Goal: Task Accomplishment & Management: Manage account settings

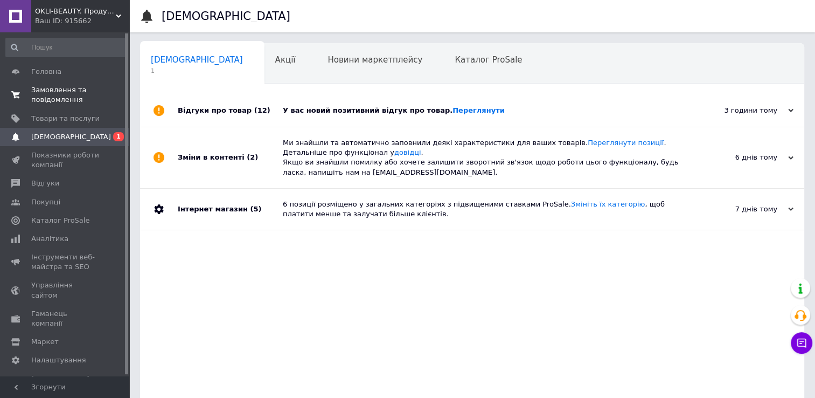
click at [56, 88] on span "Замовлення та повідомлення" at bounding box center [65, 94] width 68 height 19
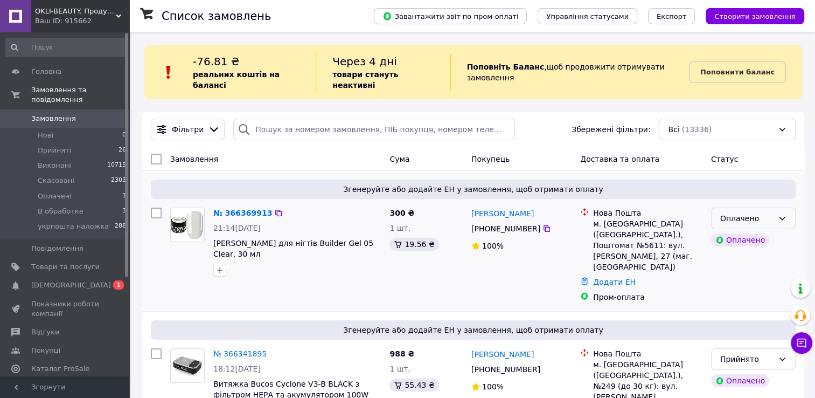
click at [729, 212] on div "Оплачено" at bounding box center [747, 218] width 53 height 12
click at [733, 230] on li "Прийнято" at bounding box center [754, 230] width 84 height 19
click at [227, 209] on link "№ 366369913" at bounding box center [239, 213] width 53 height 9
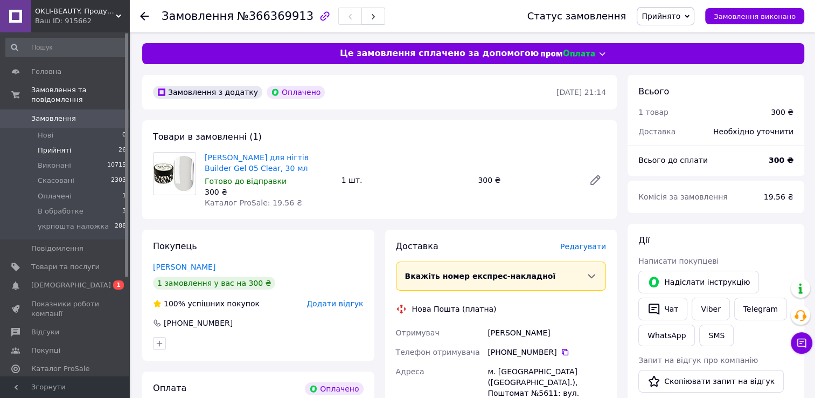
click at [53, 146] on span "Прийняті" at bounding box center [54, 151] width 33 height 10
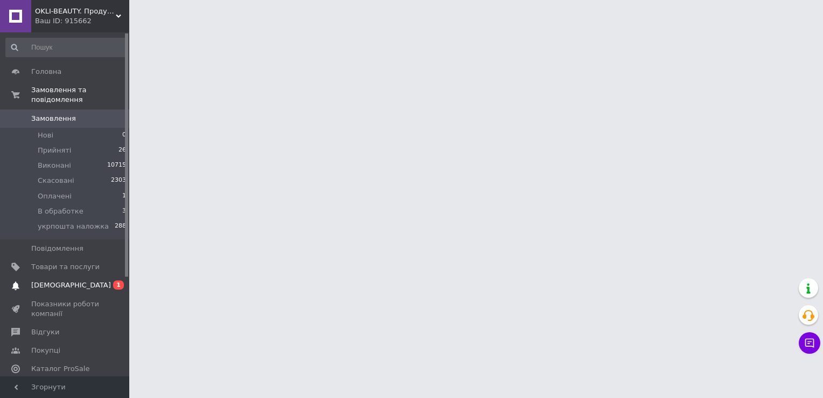
click at [95, 280] on span "[DEMOGRAPHIC_DATA]" at bounding box center [65, 285] width 68 height 10
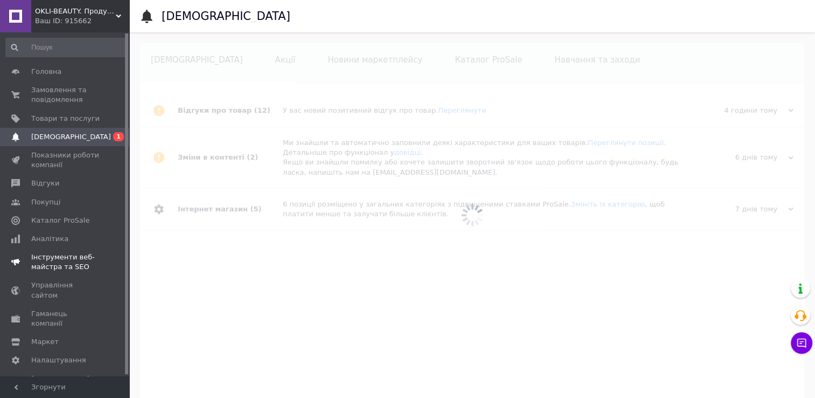
scroll to position [0, 11]
click at [68, 89] on span "Замовлення та повідомлення" at bounding box center [65, 94] width 68 height 19
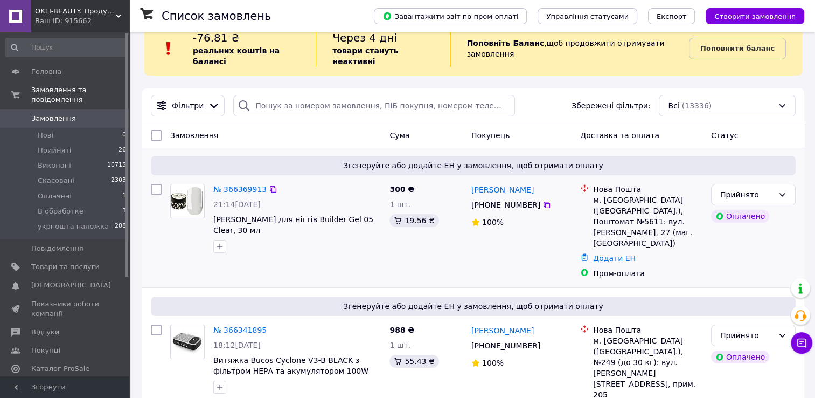
scroll to position [108, 0]
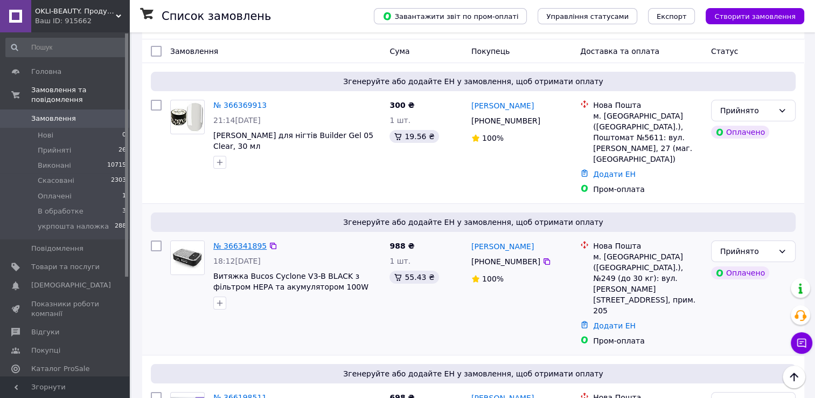
click at [255, 241] on link "№ 366341895" at bounding box center [239, 245] width 53 height 9
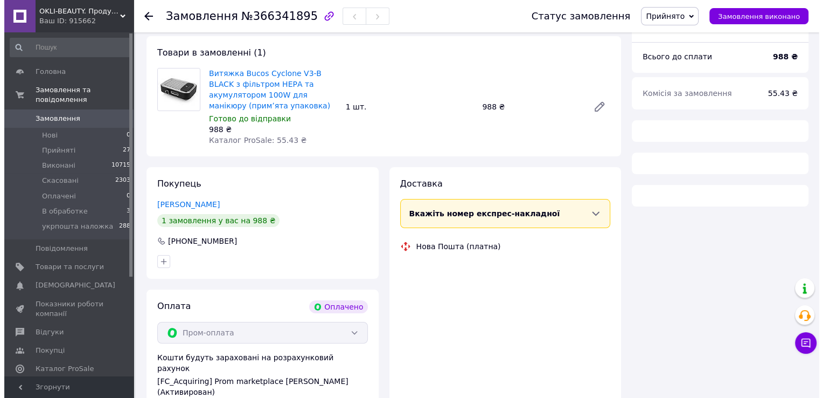
scroll to position [108, 0]
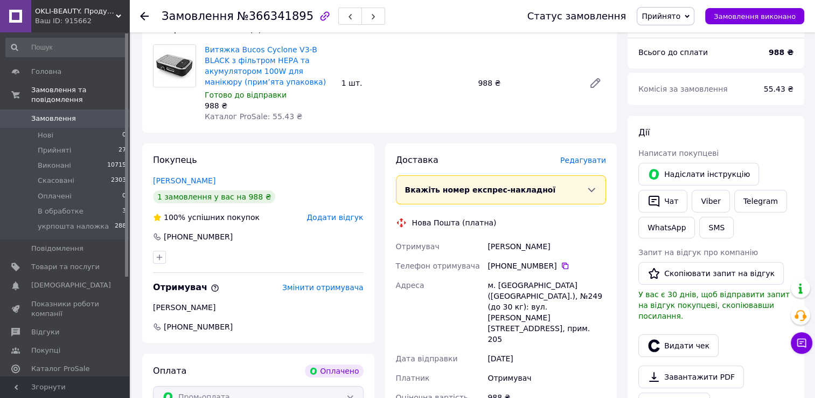
click at [584, 164] on span "Редагувати" at bounding box center [583, 160] width 46 height 9
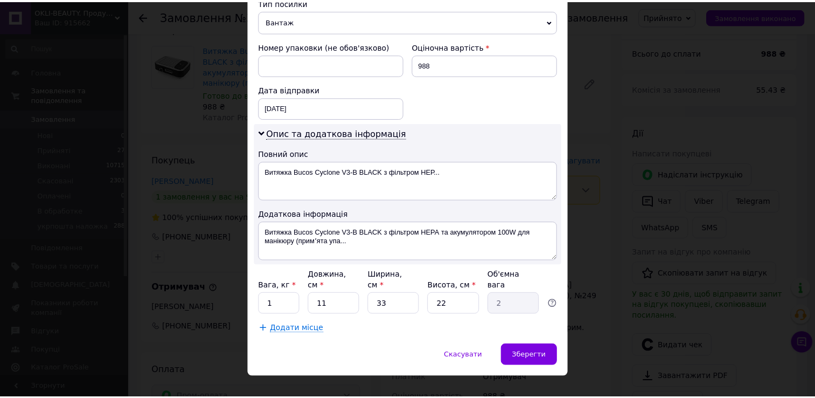
scroll to position [435, 0]
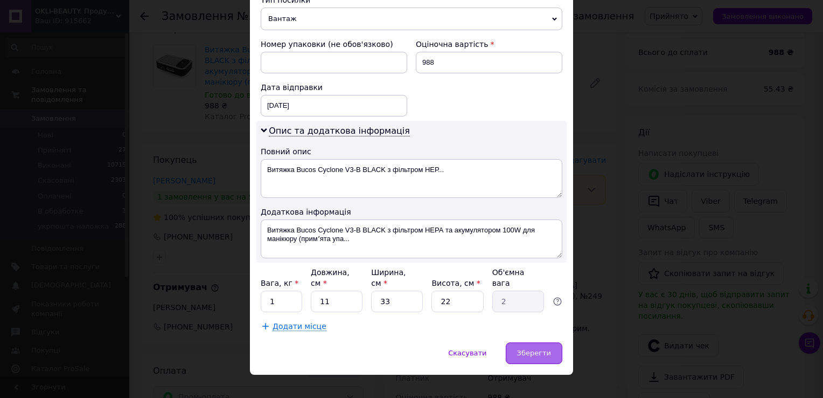
click at [526, 349] on span "Зберегти" at bounding box center [534, 353] width 34 height 8
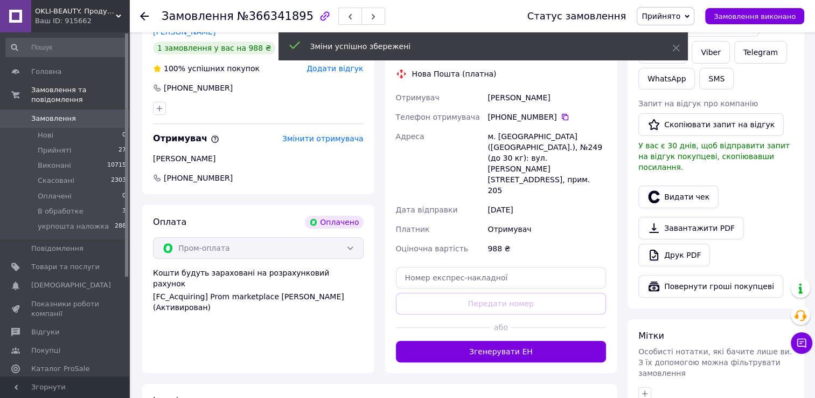
scroll to position [323, 0]
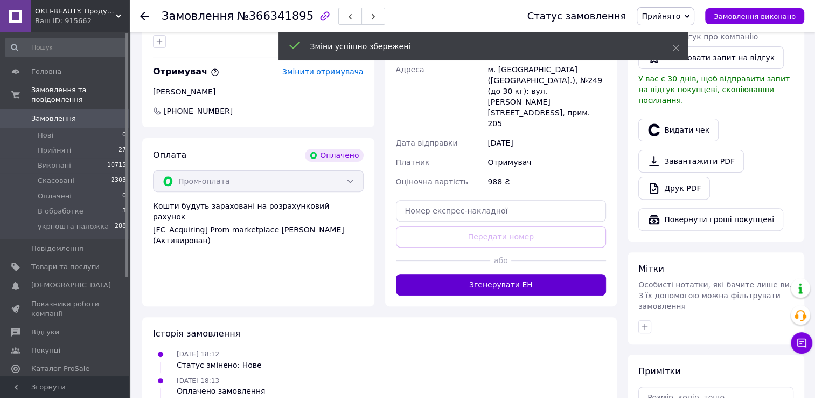
click at [467, 274] on button "Згенерувати ЕН" at bounding box center [501, 285] width 211 height 22
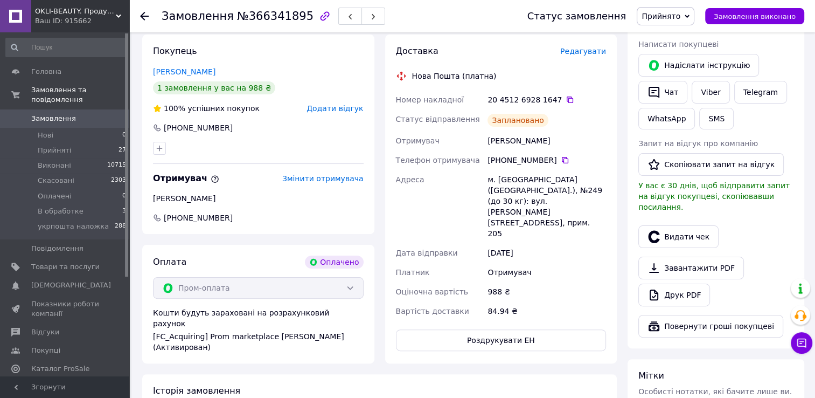
scroll to position [269, 0]
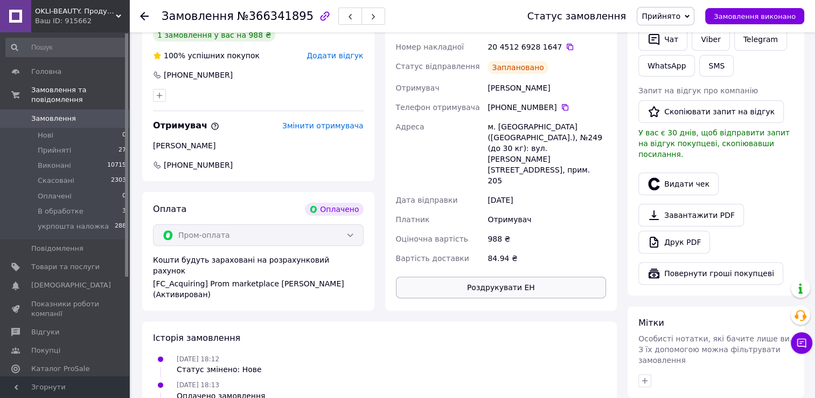
click at [487, 276] on button "Роздрукувати ЕН" at bounding box center [501, 287] width 211 height 22
click at [69, 143] on li "Прийняті 27" at bounding box center [66, 150] width 133 height 15
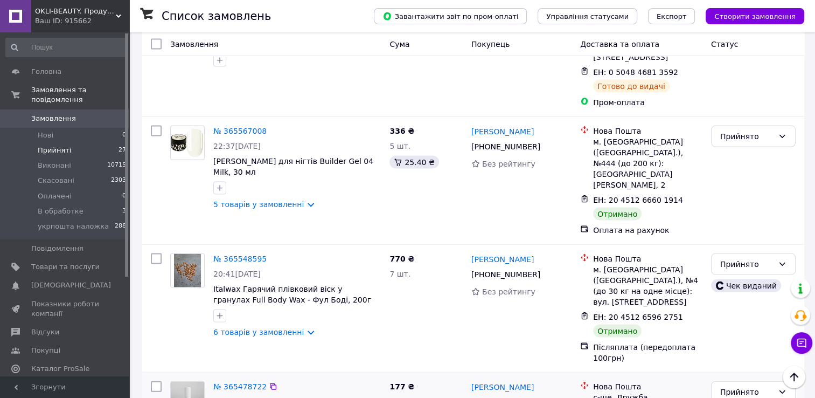
scroll to position [2183, 0]
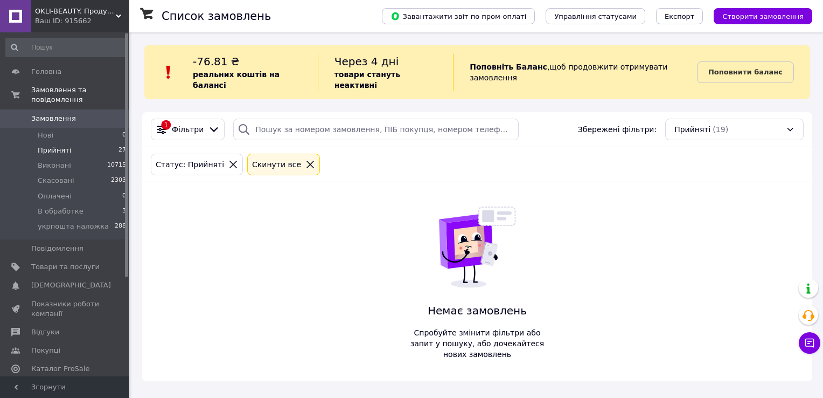
click at [71, 143] on li "Прийняті 27" at bounding box center [66, 150] width 133 height 15
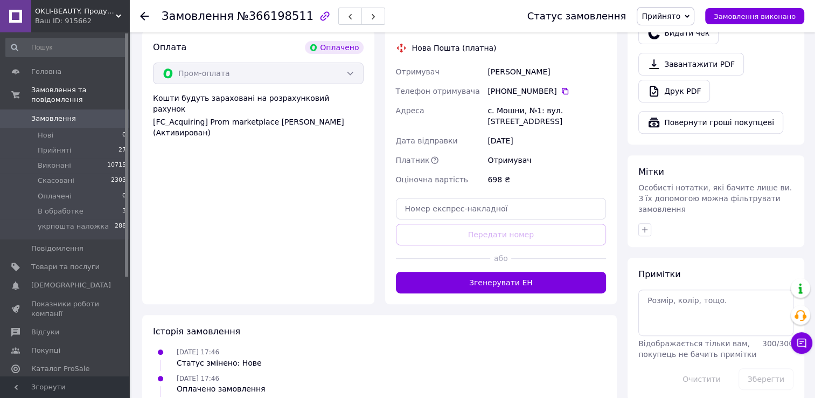
scroll to position [431, 0]
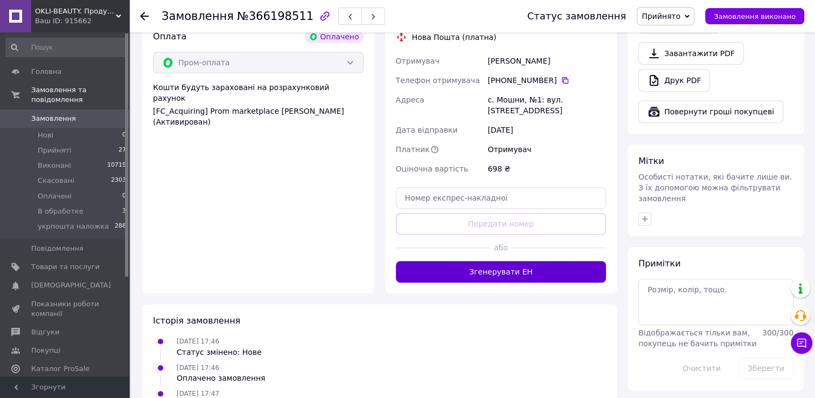
click at [532, 261] on button "Згенерувати ЕН" at bounding box center [501, 272] width 211 height 22
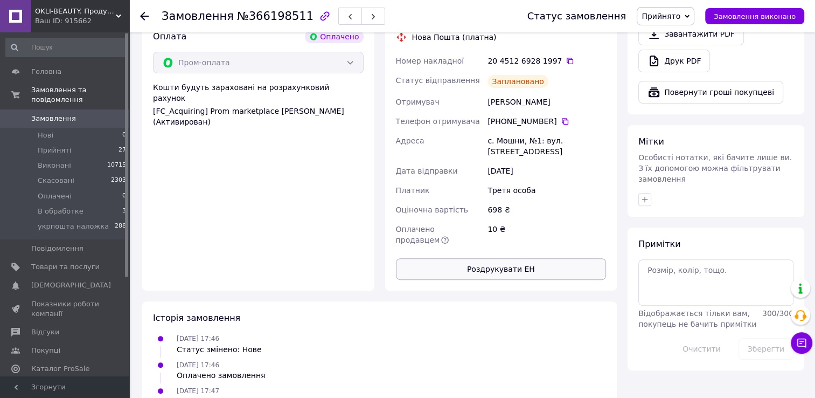
click at [510, 258] on button "Роздрукувати ЕН" at bounding box center [501, 269] width 211 height 22
click at [50, 146] on span "Прийняті" at bounding box center [54, 151] width 33 height 10
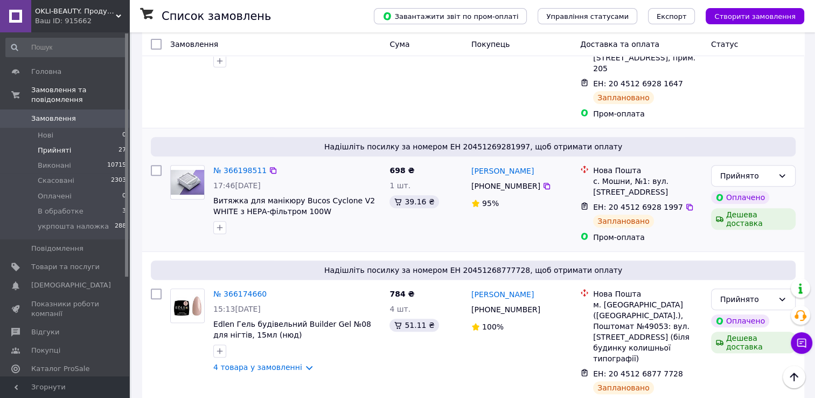
scroll to position [431, 0]
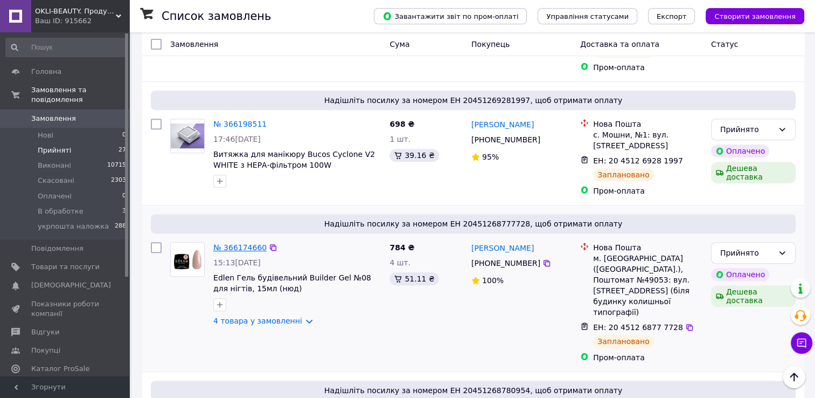
click at [240, 243] on link "№ 366174660" at bounding box center [239, 247] width 53 height 9
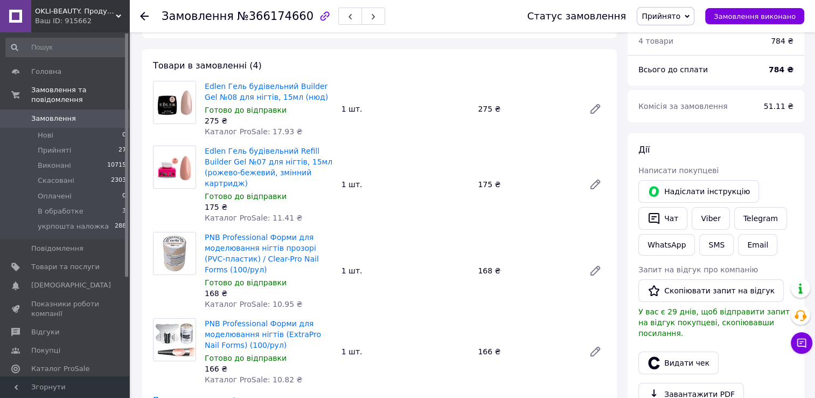
scroll to position [54, 0]
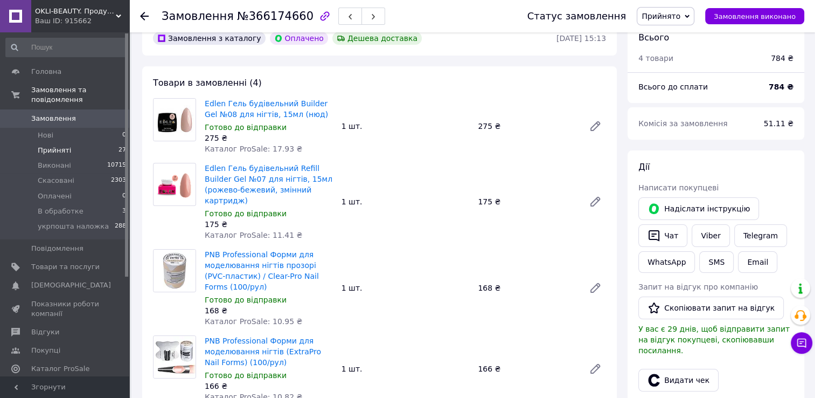
click at [74, 147] on li "Прийняті 27" at bounding box center [66, 150] width 133 height 15
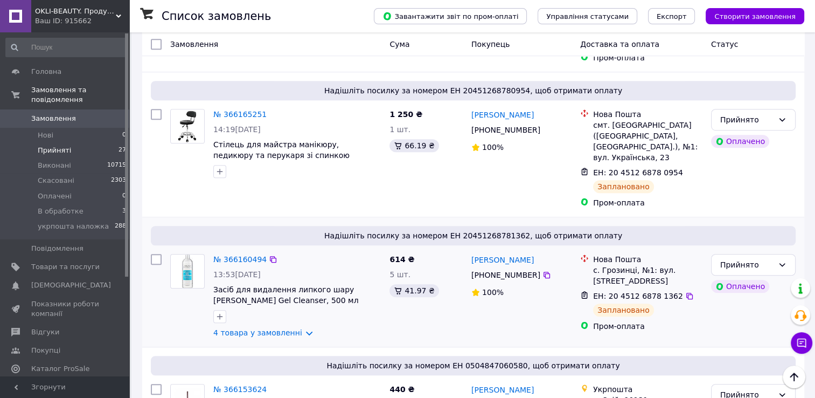
scroll to position [754, 0]
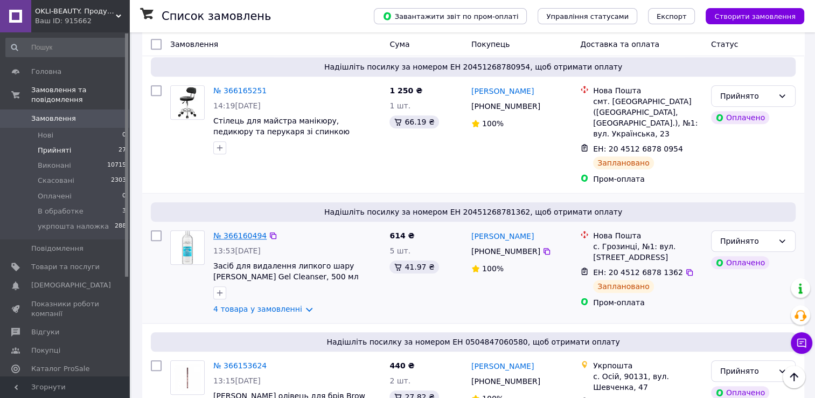
drag, startPoint x: 251, startPoint y: 143, endPoint x: 233, endPoint y: 146, distance: 18.4
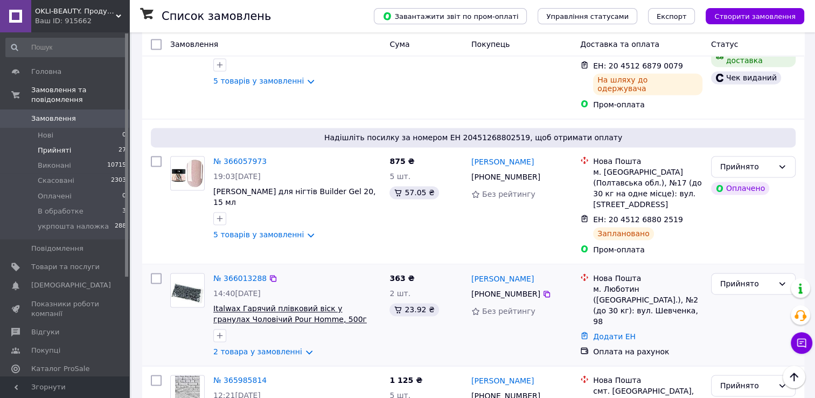
scroll to position [1509, 0]
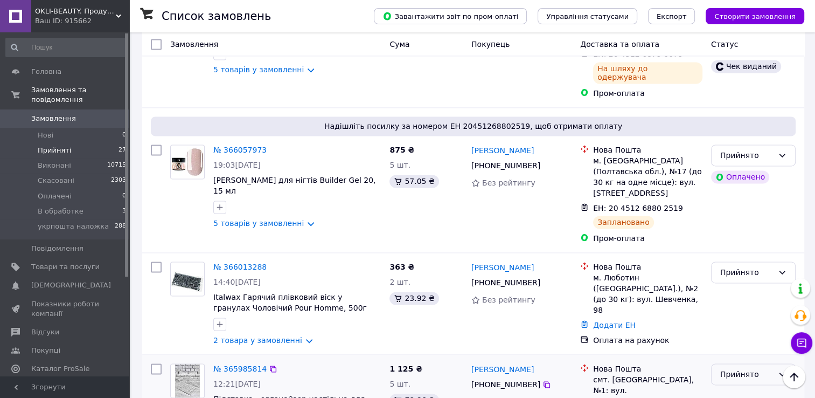
click at [724, 363] on div "Прийнято" at bounding box center [753, 374] width 85 height 22
click at [733, 268] on li "Скасовано" at bounding box center [754, 271] width 84 height 19
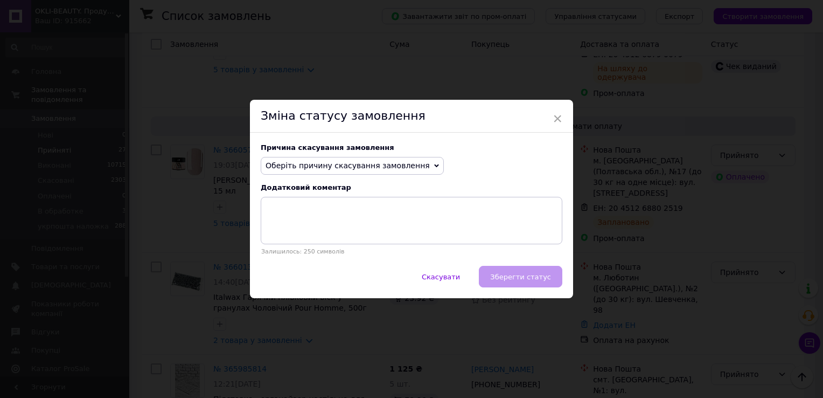
click at [313, 165] on span "Оберіть причину скасування замовлення" at bounding box center [348, 165] width 164 height 9
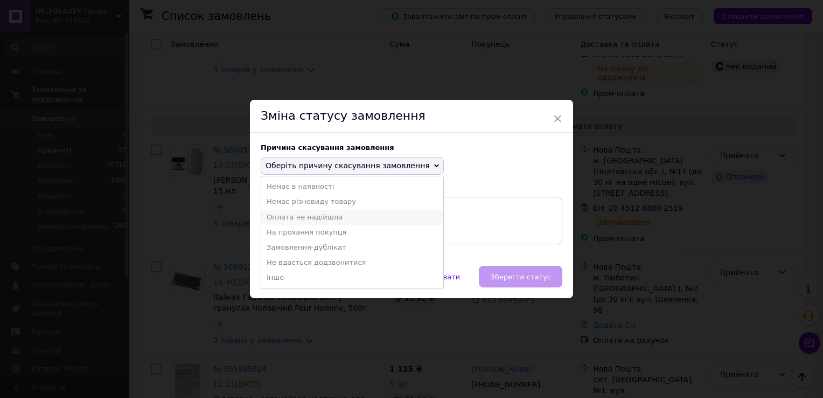
click at [307, 211] on li "Оплата не надійшла" at bounding box center [352, 217] width 182 height 15
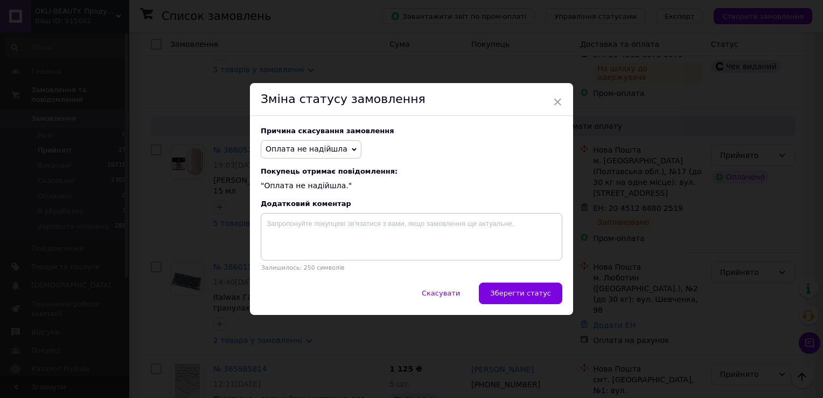
click at [533, 292] on span "Зберегти статус" at bounding box center [520, 293] width 61 height 8
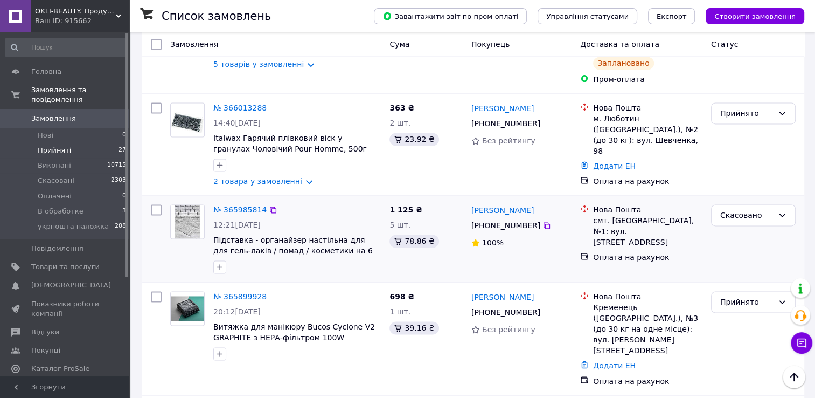
scroll to position [1671, 0]
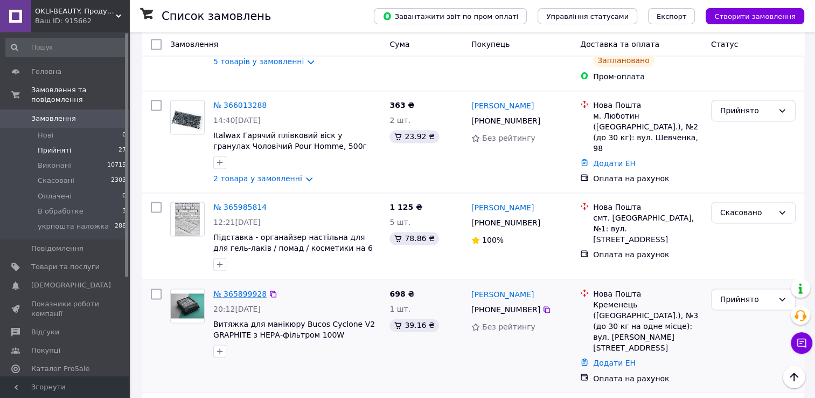
click at [236, 289] on link "№ 365899928" at bounding box center [239, 293] width 53 height 9
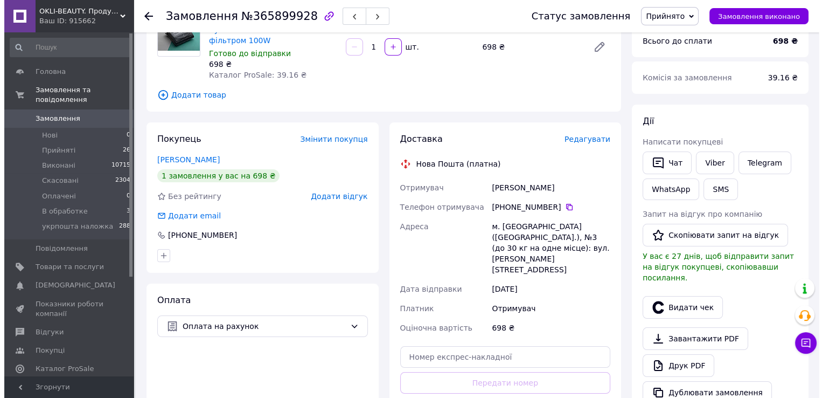
scroll to position [98, 0]
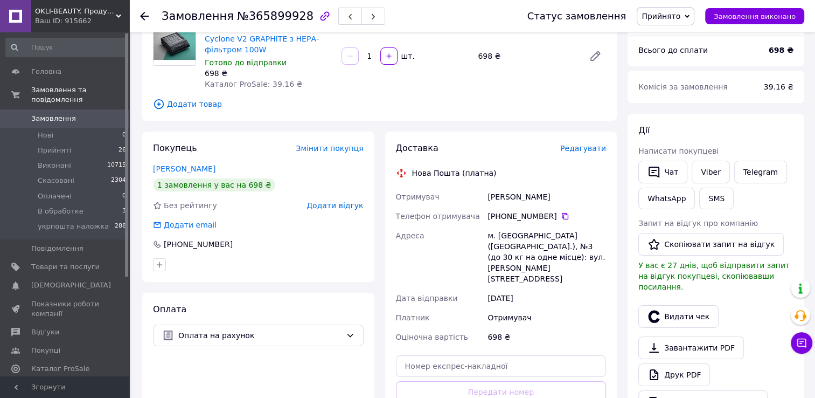
click at [586, 146] on span "Редагувати" at bounding box center [583, 148] width 46 height 9
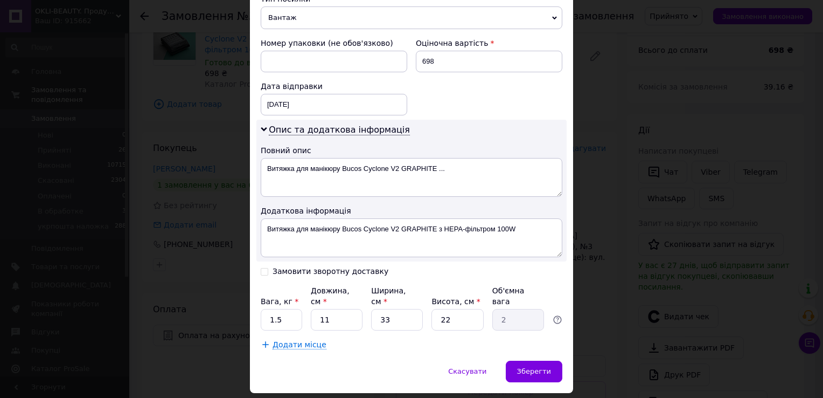
scroll to position [454, 0]
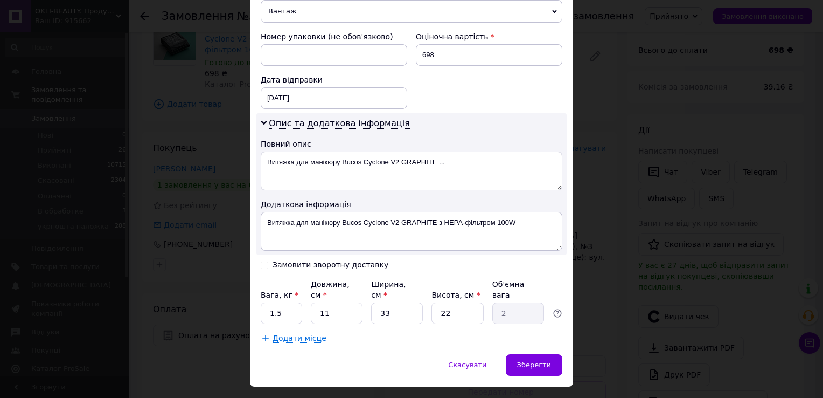
click at [264, 260] on input "Замовити зворотну доставку" at bounding box center [265, 264] width 8 height 8
checkbox input "true"
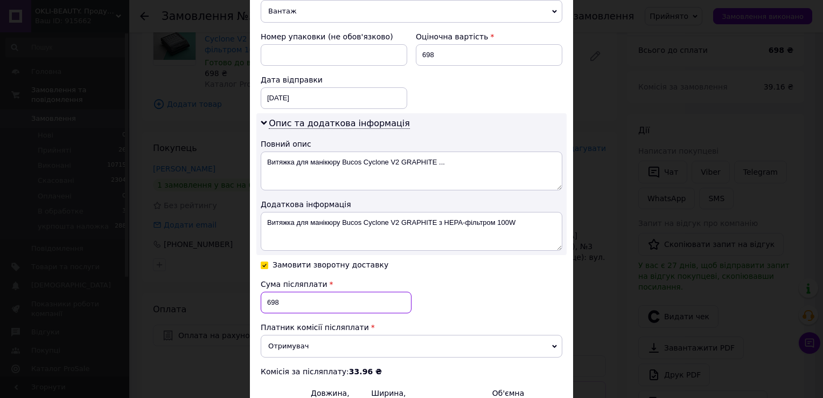
click at [269, 293] on input "698" at bounding box center [336, 303] width 151 height 22
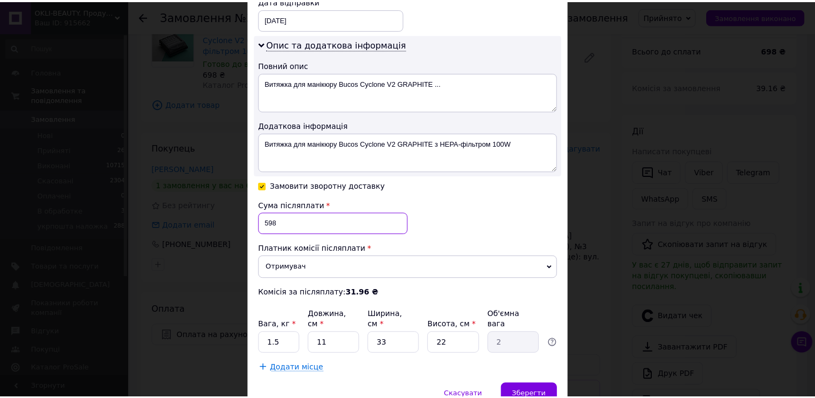
scroll to position [562, 0]
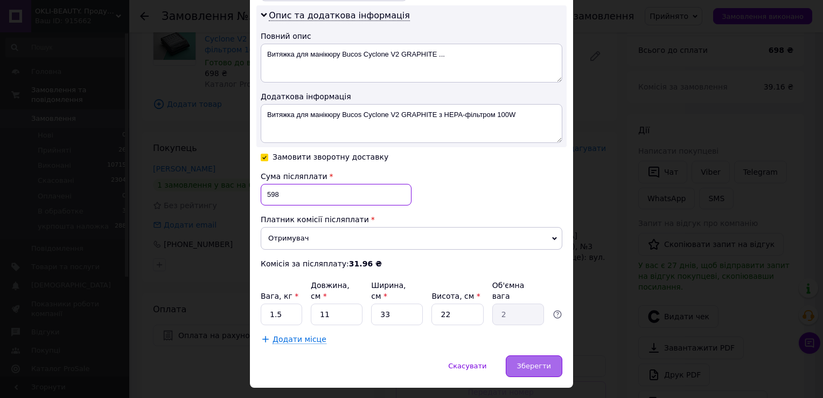
type input "598"
click at [527, 362] on span "Зберегти" at bounding box center [534, 366] width 34 height 8
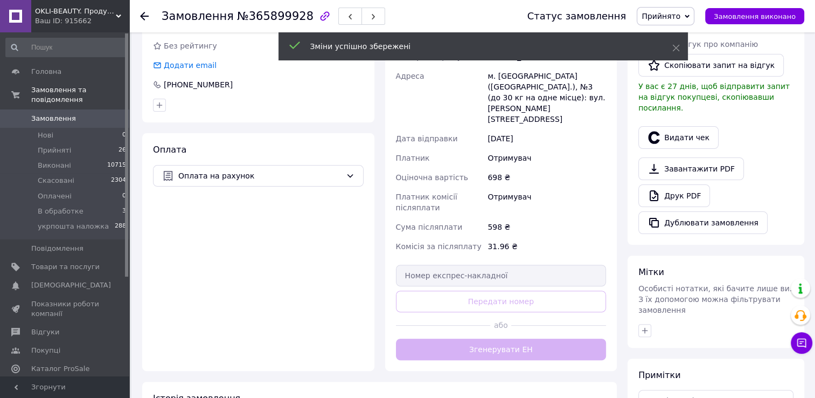
scroll to position [259, 0]
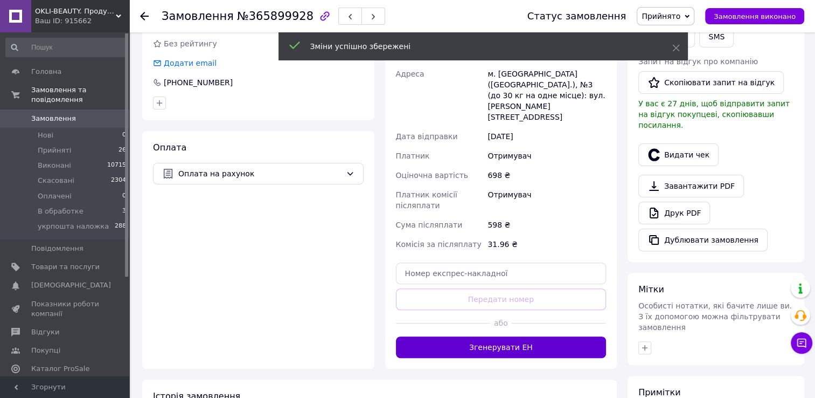
click at [503, 336] on button "Згенерувати ЕН" at bounding box center [501, 347] width 211 height 22
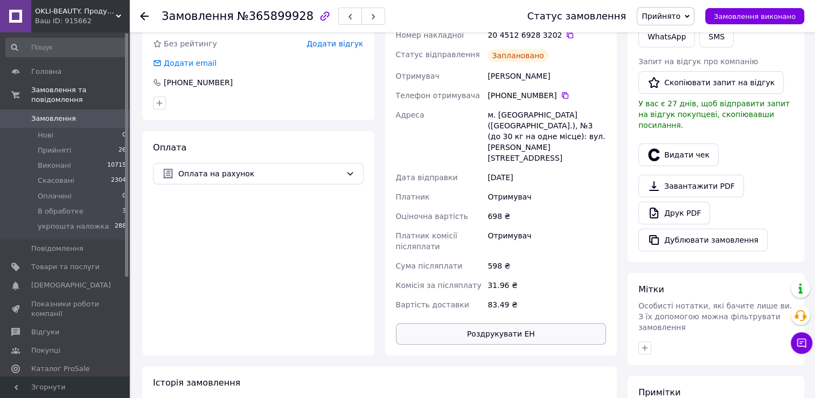
click at [519, 327] on button "Роздрукувати ЕН" at bounding box center [501, 334] width 211 height 22
click at [76, 143] on li "Прийняті 26" at bounding box center [66, 150] width 133 height 15
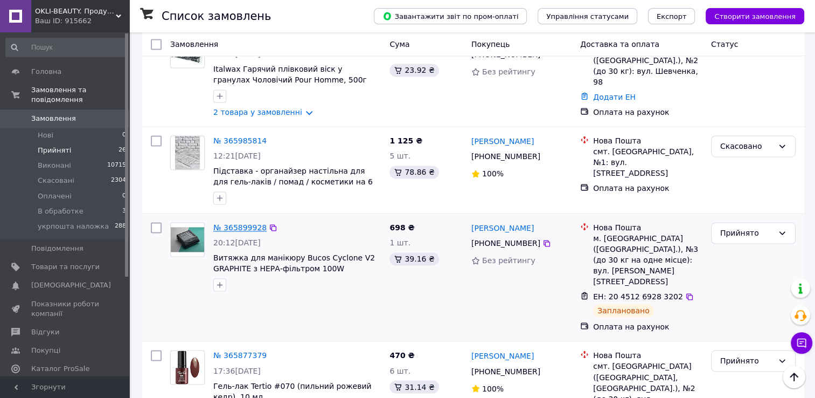
scroll to position [1671, 0]
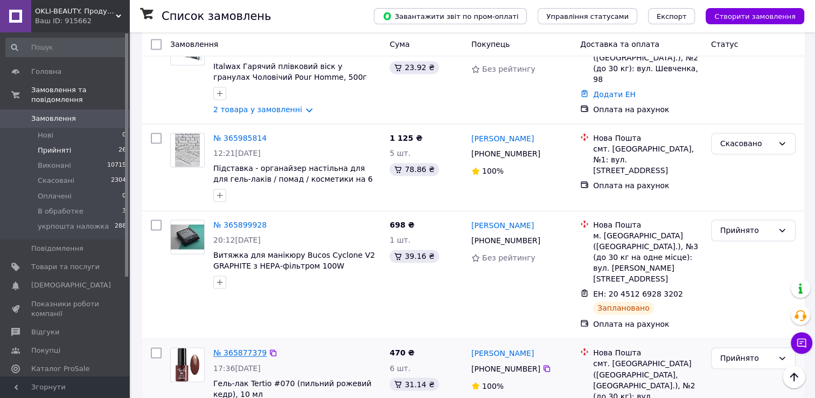
click at [234, 348] on link "№ 365877379" at bounding box center [239, 352] width 53 height 9
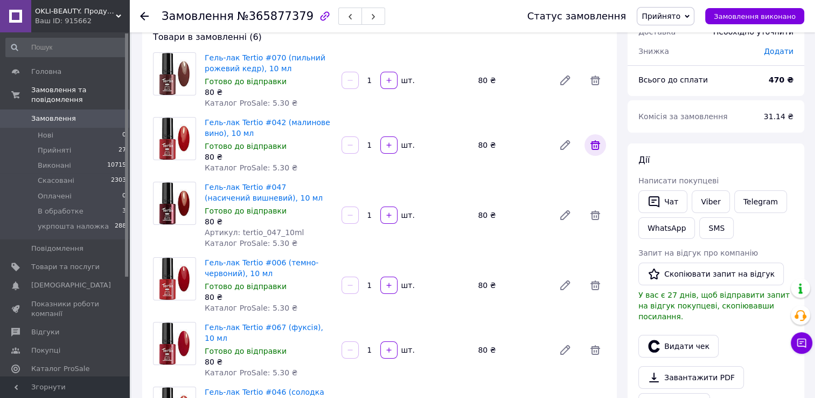
scroll to position [71, 0]
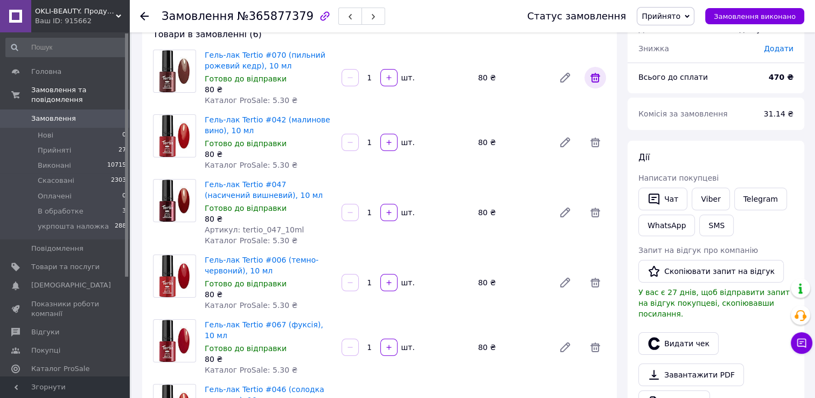
click at [599, 78] on icon at bounding box center [595, 77] width 13 height 13
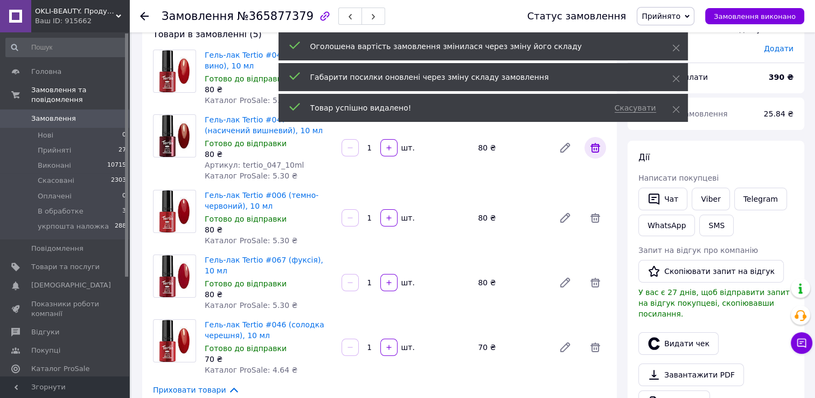
click at [599, 150] on icon at bounding box center [596, 148] width 10 height 10
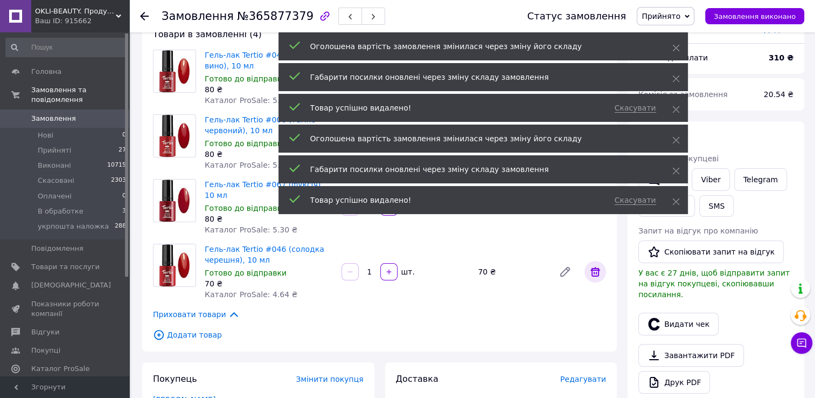
click at [592, 267] on icon at bounding box center [596, 272] width 10 height 10
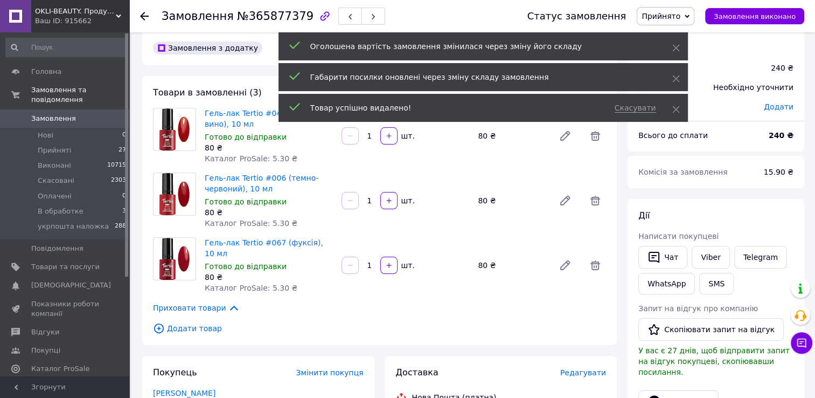
scroll to position [0, 0]
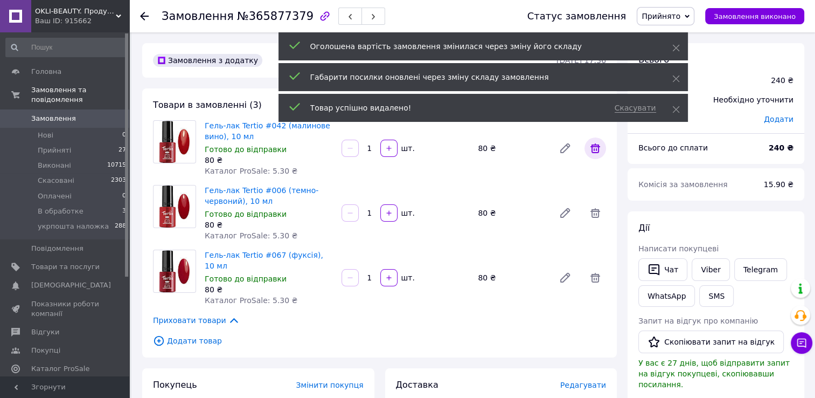
click at [591, 151] on icon at bounding box center [595, 148] width 13 height 13
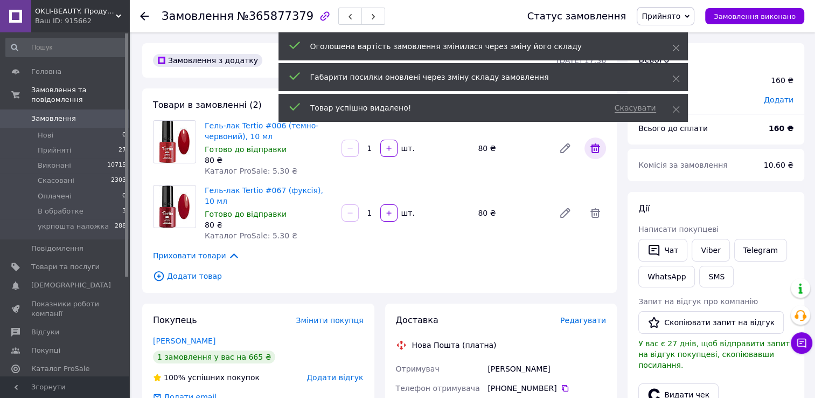
click at [595, 146] on icon at bounding box center [596, 148] width 10 height 10
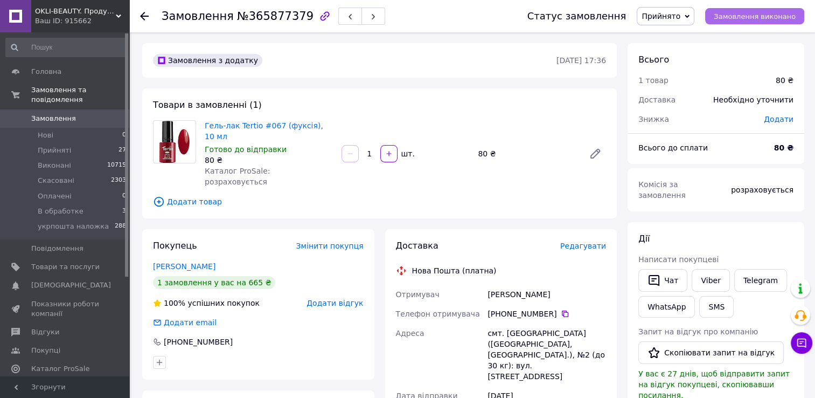
click at [735, 18] on span "Замовлення виконано" at bounding box center [755, 16] width 82 height 8
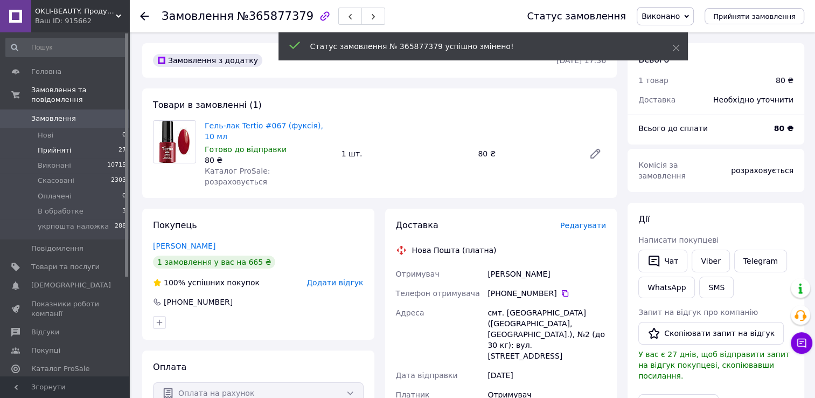
click at [65, 146] on span "Прийняті" at bounding box center [54, 151] width 33 height 10
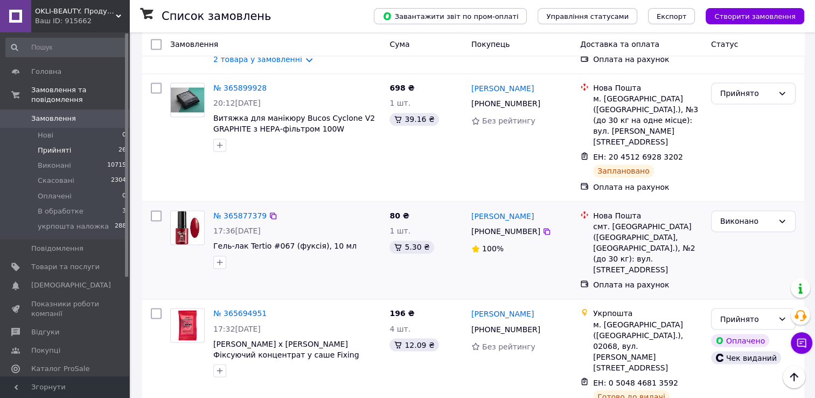
scroll to position [1724, 0]
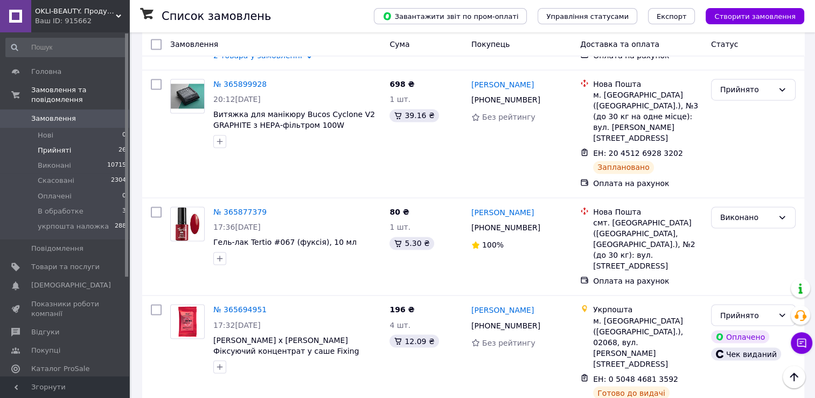
click at [752, 267] on li "Виконано" at bounding box center [754, 267] width 84 height 19
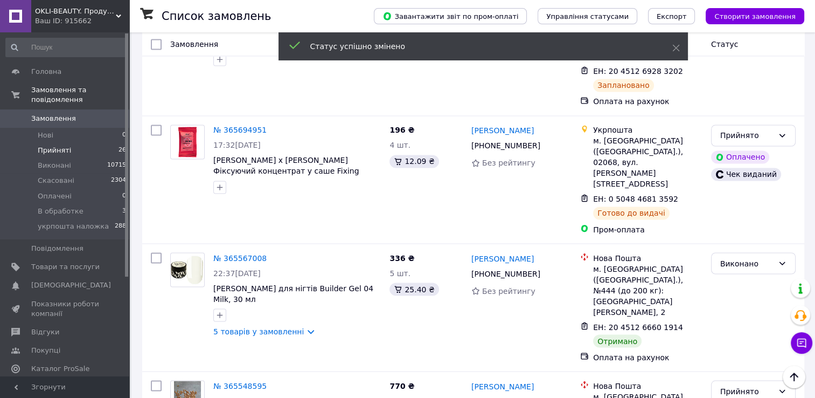
scroll to position [1810, 0]
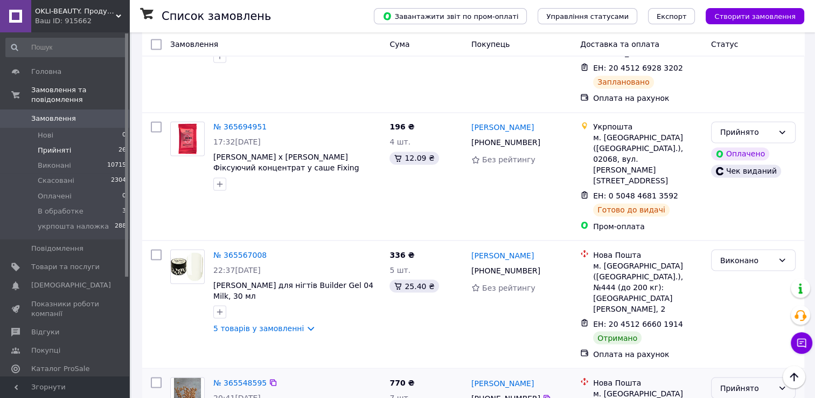
click at [723, 382] on div "Прийнято" at bounding box center [747, 388] width 53 height 12
click at [728, 209] on li "Виконано" at bounding box center [754, 212] width 84 height 19
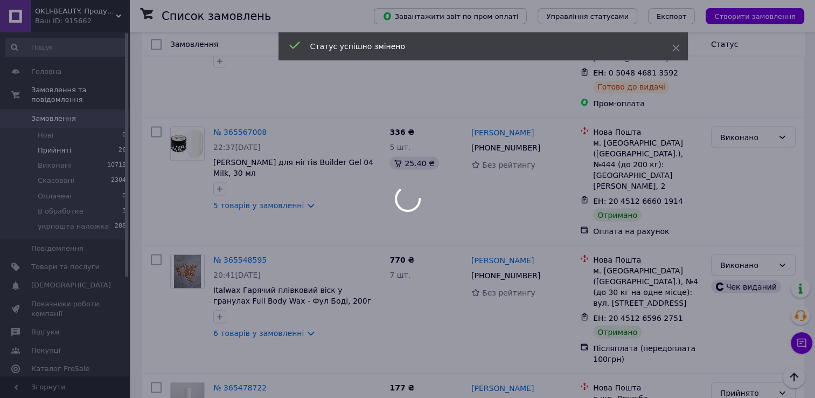
scroll to position [1971, 0]
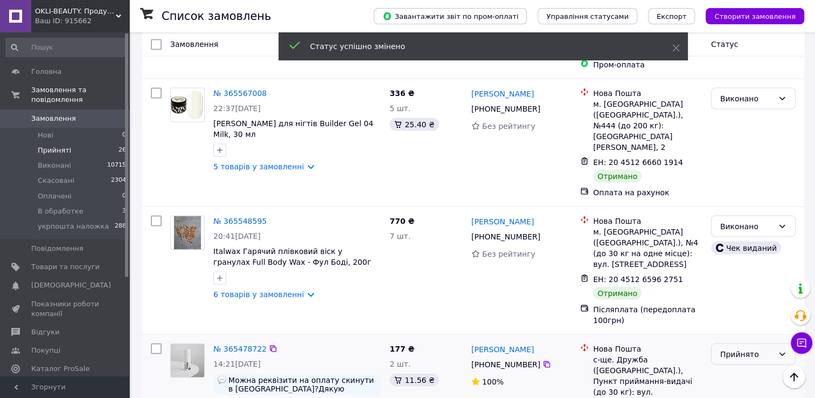
click at [731, 348] on div "Прийнято" at bounding box center [747, 354] width 53 height 12
click at [733, 166] on li "Виконано" at bounding box center [754, 167] width 84 height 19
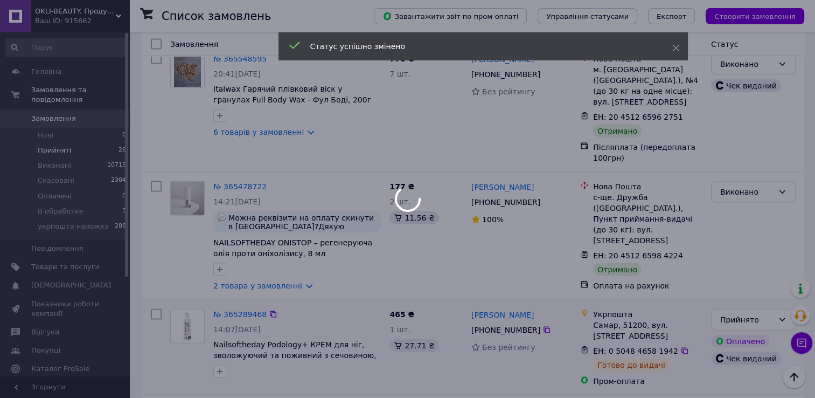
scroll to position [2138, 0]
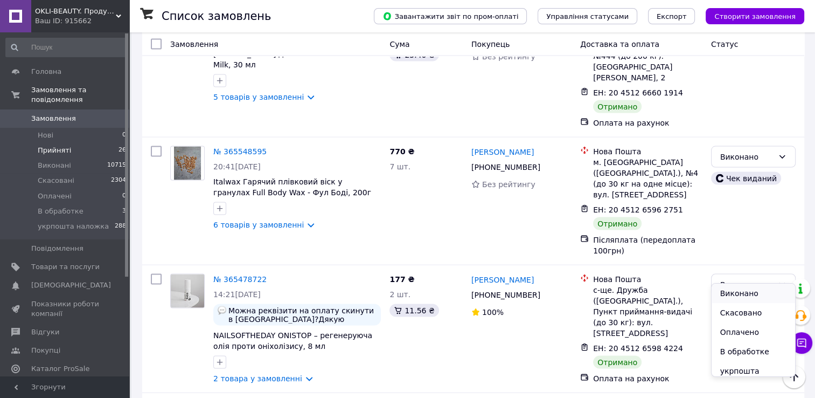
click at [736, 295] on li "Виконано" at bounding box center [754, 292] width 84 height 19
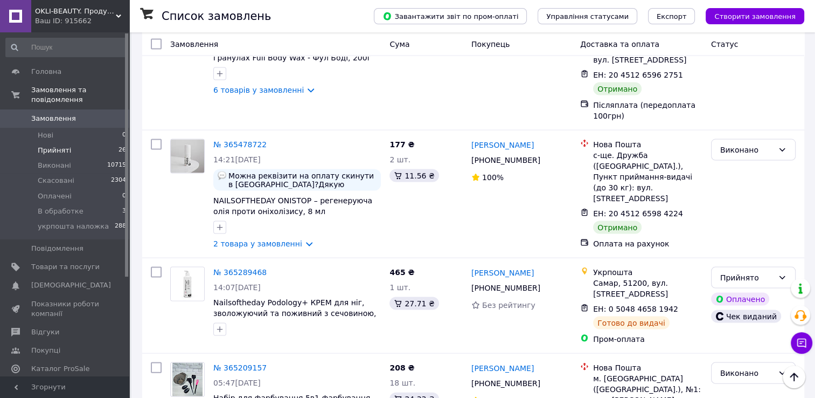
scroll to position [2181, 0]
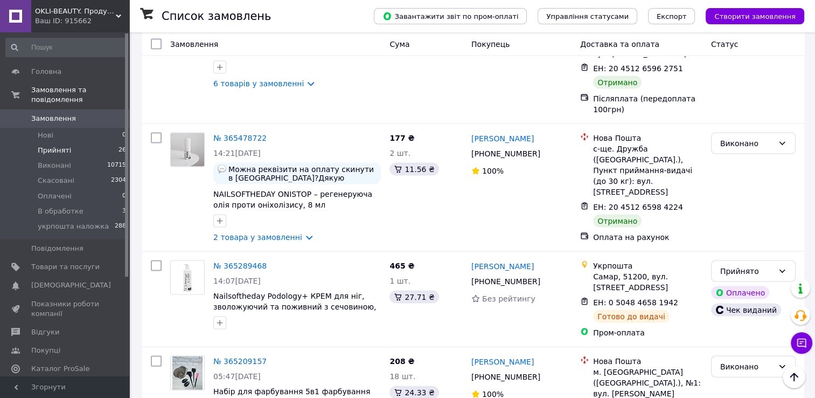
click at [749, 274] on li "Виконано" at bounding box center [754, 275] width 84 height 19
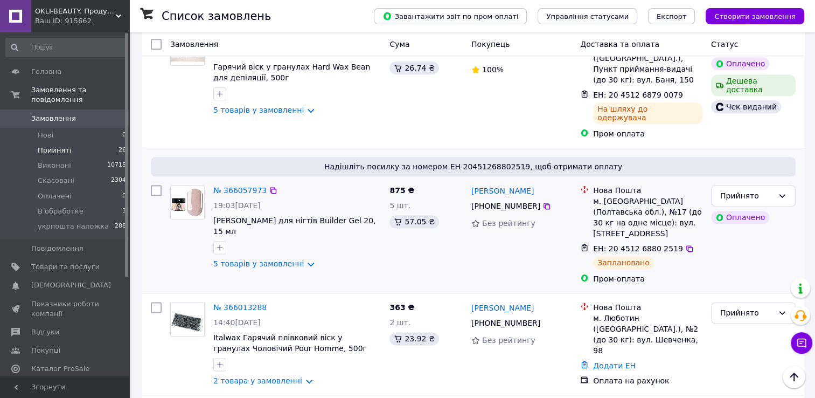
scroll to position [1373, 0]
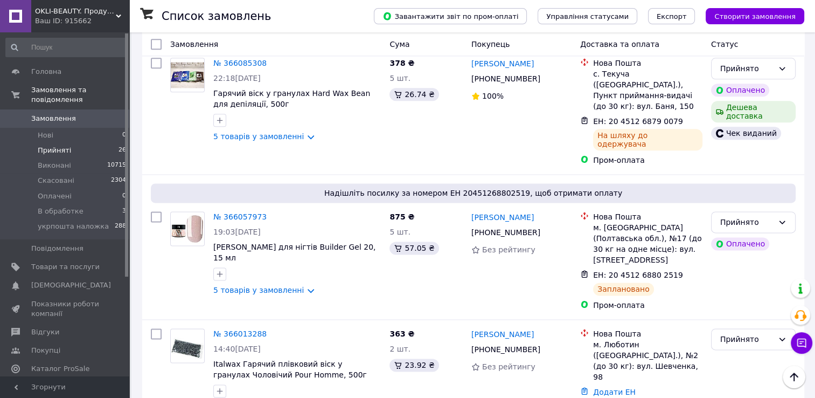
click at [85, 143] on li "Прийняті 26" at bounding box center [66, 150] width 133 height 15
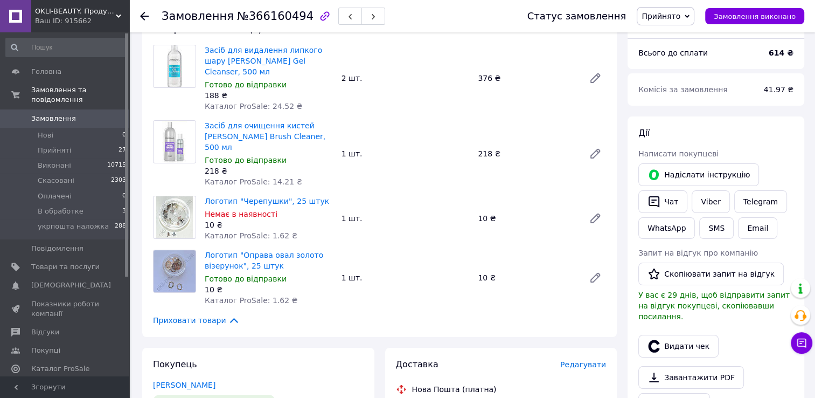
scroll to position [108, 0]
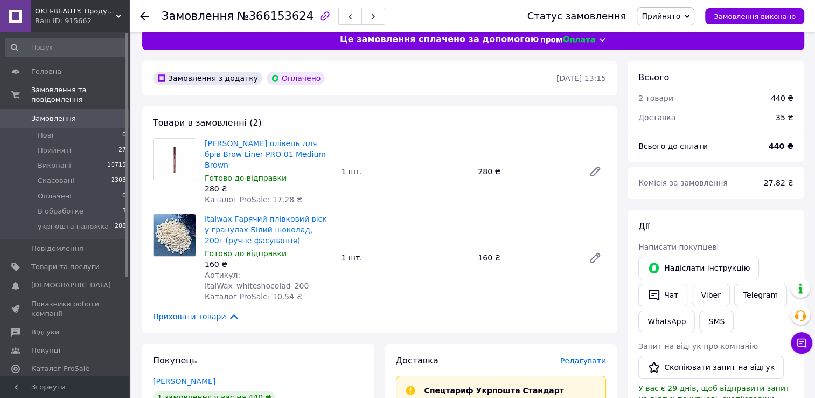
scroll to position [54, 0]
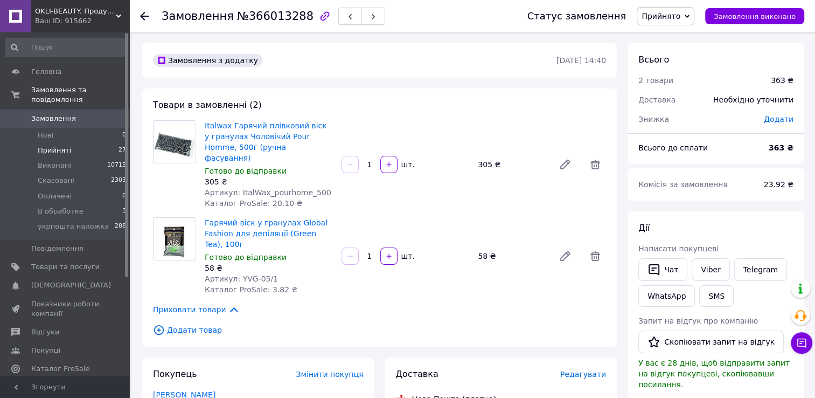
click at [78, 144] on li "Прийняті 27" at bounding box center [66, 150] width 133 height 15
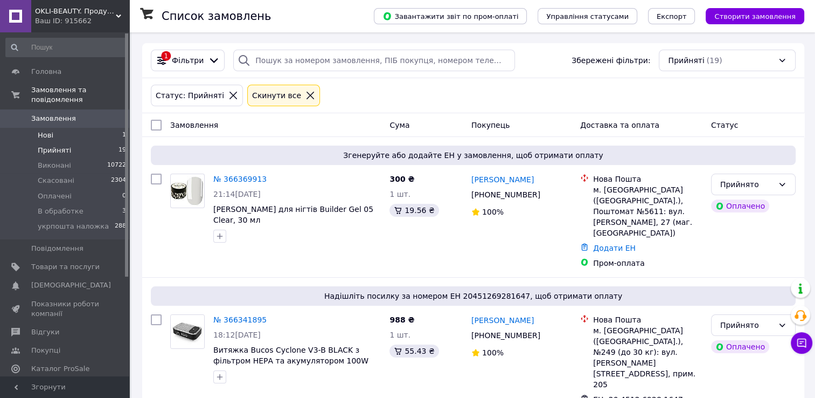
click at [80, 128] on li "Нові 1" at bounding box center [66, 135] width 133 height 15
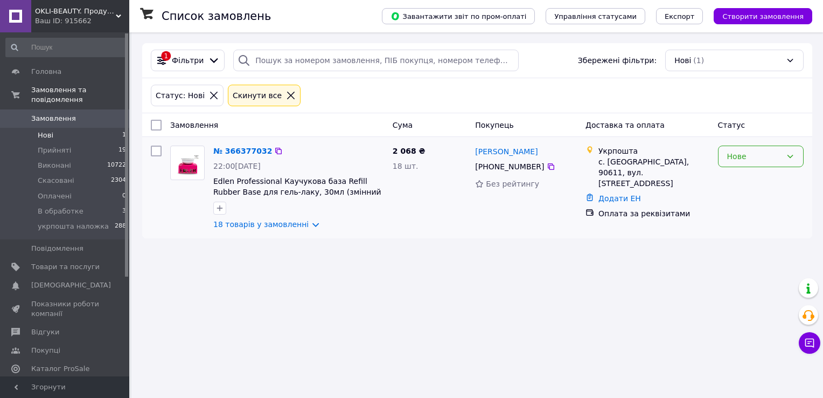
click at [775, 158] on div "Нове" at bounding box center [755, 156] width 54 height 12
click at [751, 178] on li "Прийнято" at bounding box center [761, 179] width 85 height 19
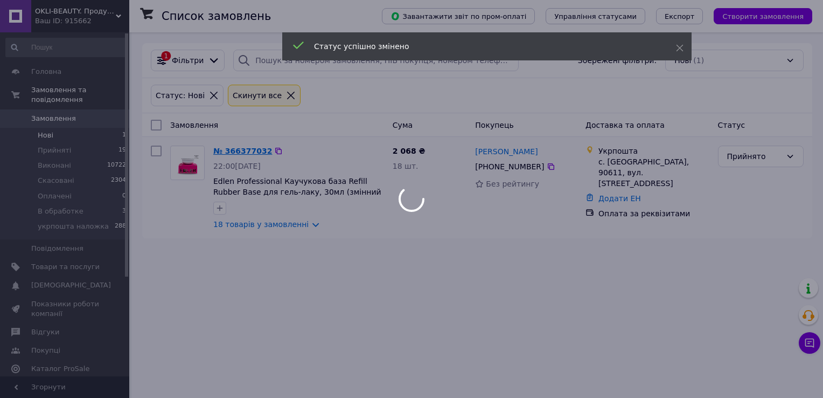
click at [237, 147] on body "OKLI-BEAUTY. Продукція для майстрів манікюру та бровістів. Ваш ID: 915662 Сайт …" at bounding box center [411, 199] width 823 height 398
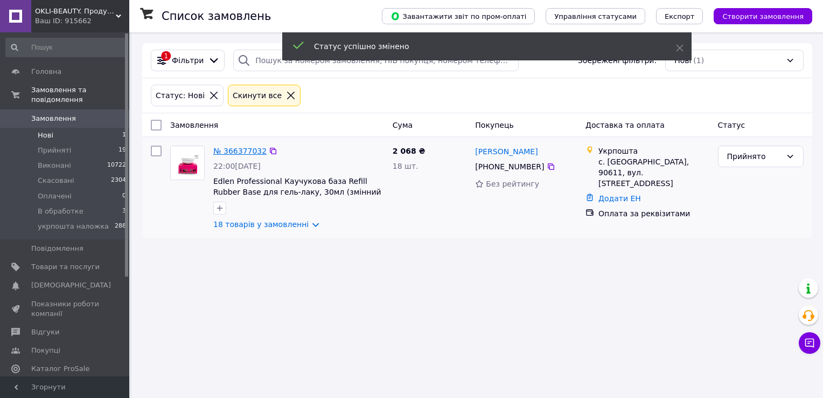
click at [235, 153] on link "№ 366377032" at bounding box center [239, 151] width 53 height 9
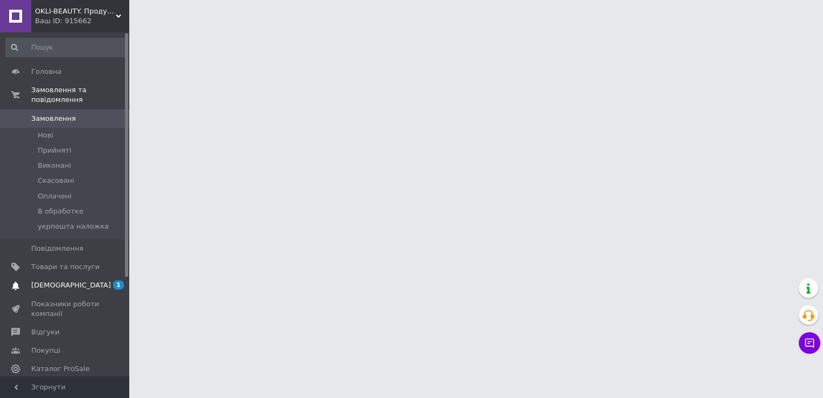
click at [72, 281] on link "[DEMOGRAPHIC_DATA] 1 0" at bounding box center [66, 285] width 133 height 18
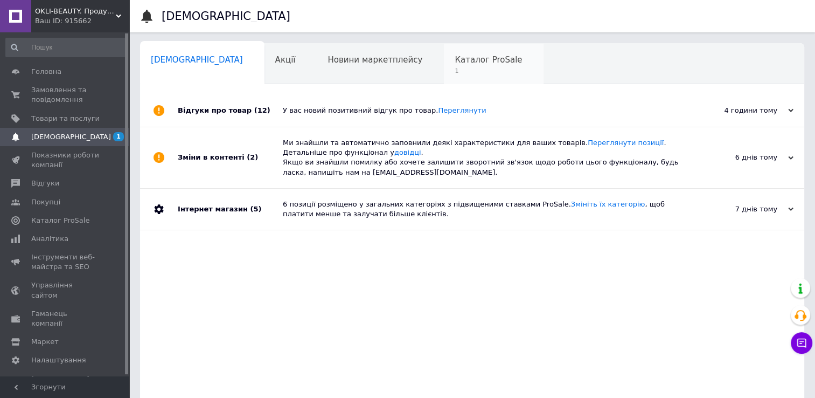
click at [455, 68] on span "1" at bounding box center [488, 71] width 67 height 8
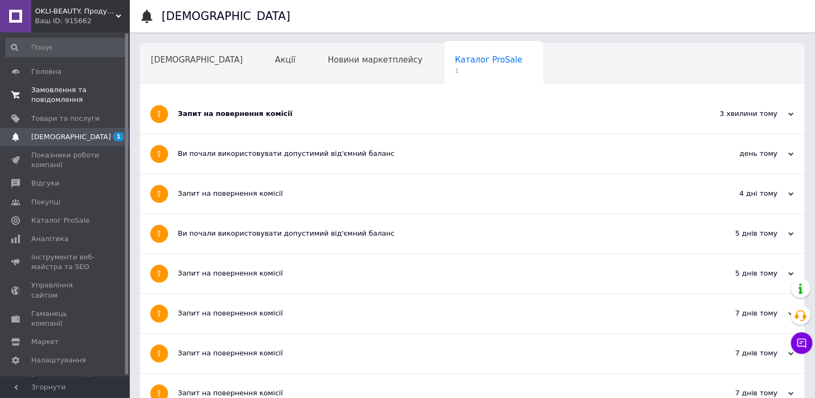
click at [61, 93] on span "Замовлення та повідомлення" at bounding box center [65, 94] width 68 height 19
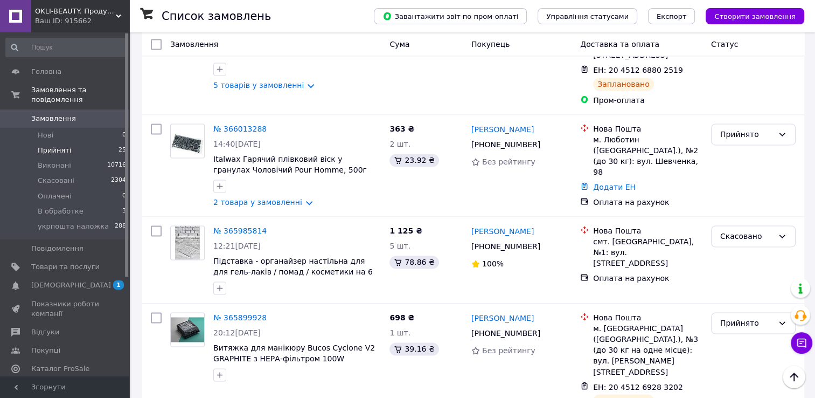
click at [85, 146] on li "Прийняті 25" at bounding box center [66, 150] width 133 height 15
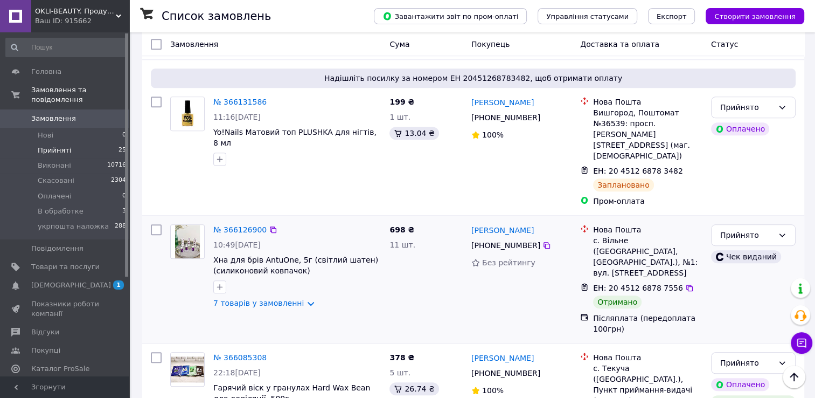
scroll to position [1078, 0]
click at [752, 230] on div "Прийнято" at bounding box center [747, 236] width 53 height 12
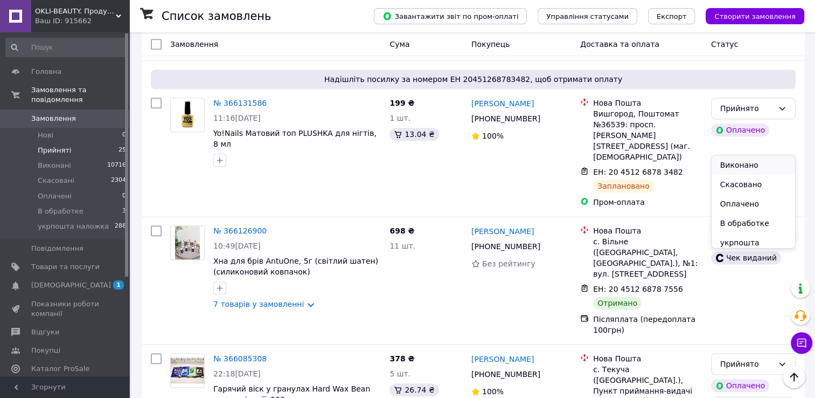
click at [752, 161] on li "Виконано" at bounding box center [754, 164] width 84 height 19
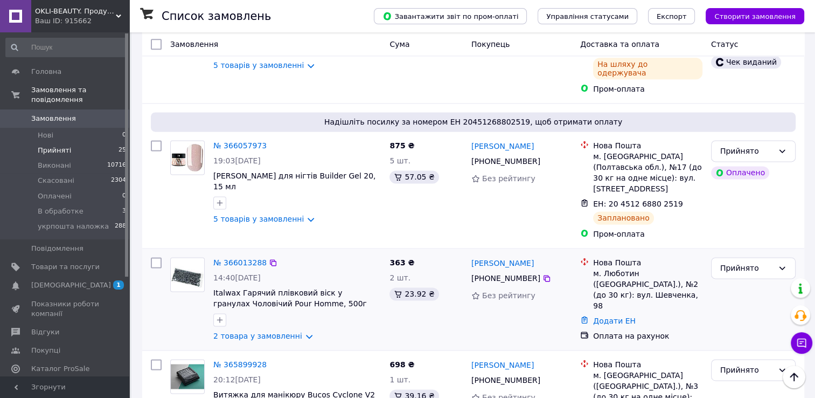
scroll to position [1401, 0]
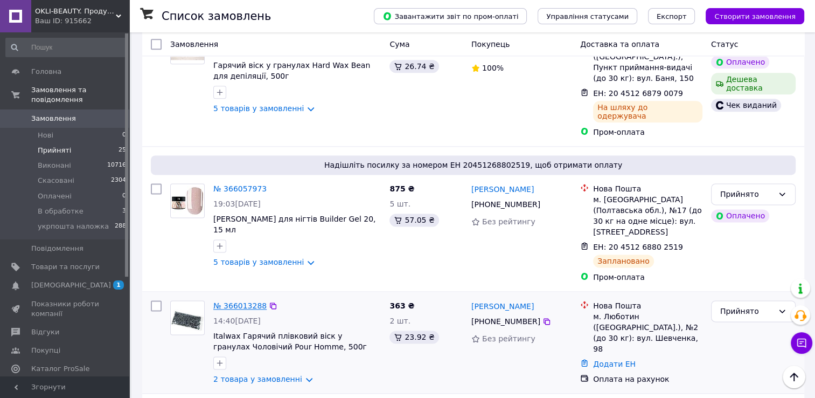
click at [248, 301] on link "№ 366013288" at bounding box center [239, 305] width 53 height 9
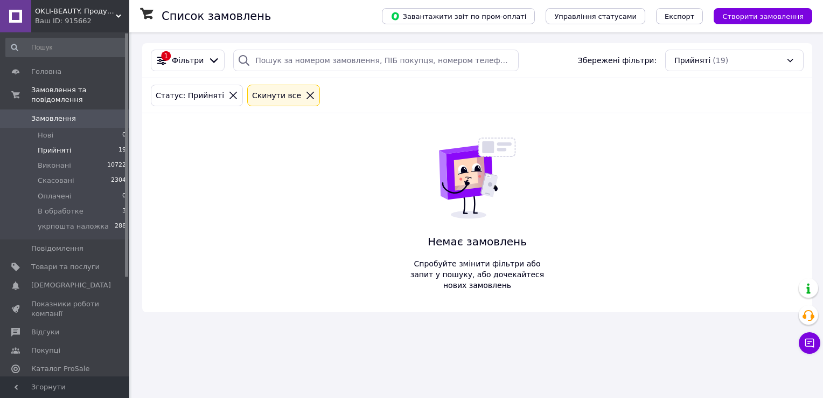
click at [73, 147] on li "Прийняті 19" at bounding box center [66, 150] width 133 height 15
click at [67, 143] on li "Прийняті 19" at bounding box center [66, 150] width 133 height 15
click at [306, 93] on icon at bounding box center [311, 96] width 10 height 10
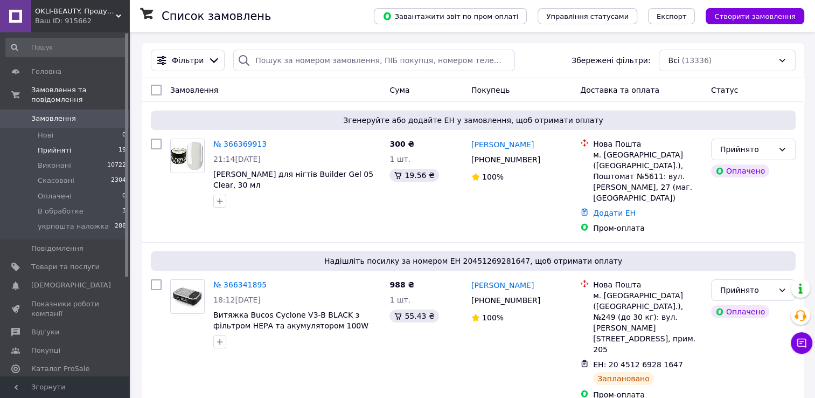
click at [66, 146] on span "Прийняті" at bounding box center [54, 151] width 33 height 10
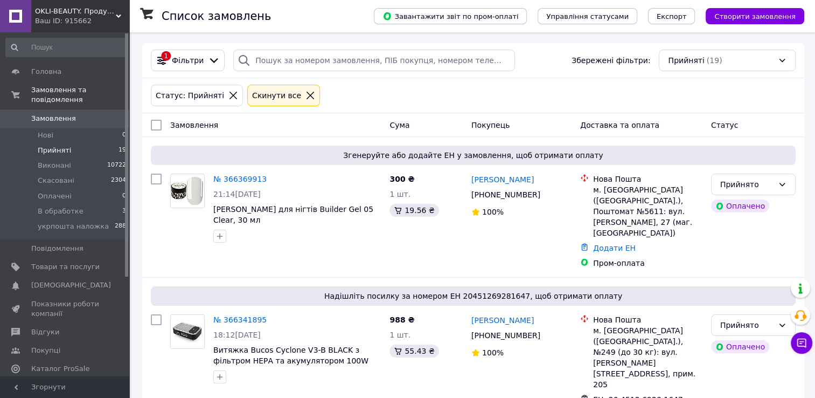
click at [64, 146] on span "Прийняті" at bounding box center [54, 151] width 33 height 10
click at [73, 128] on li "Нові 1" at bounding box center [66, 135] width 133 height 15
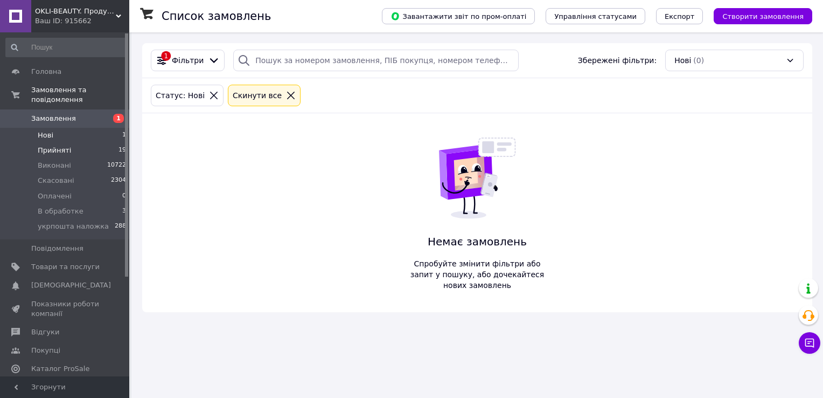
click at [67, 143] on li "Прийняті 19" at bounding box center [66, 150] width 133 height 15
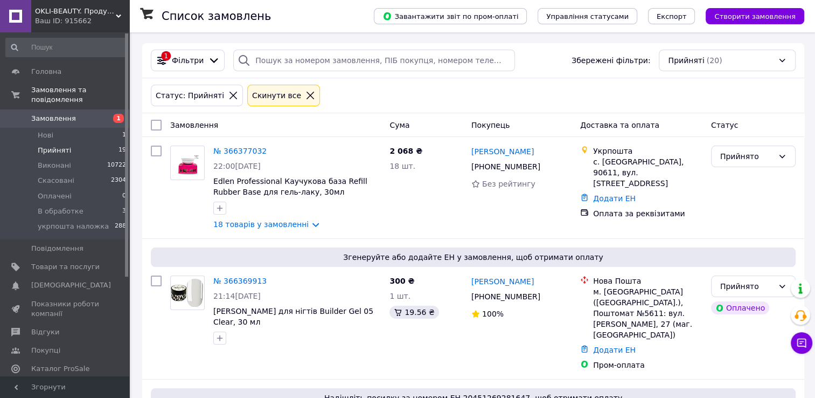
click at [237, 152] on link "№ 366377032" at bounding box center [239, 151] width 53 height 9
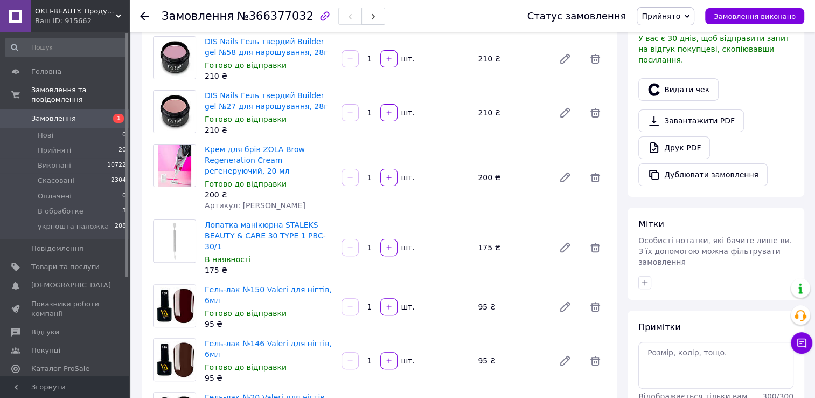
scroll to position [269, 0]
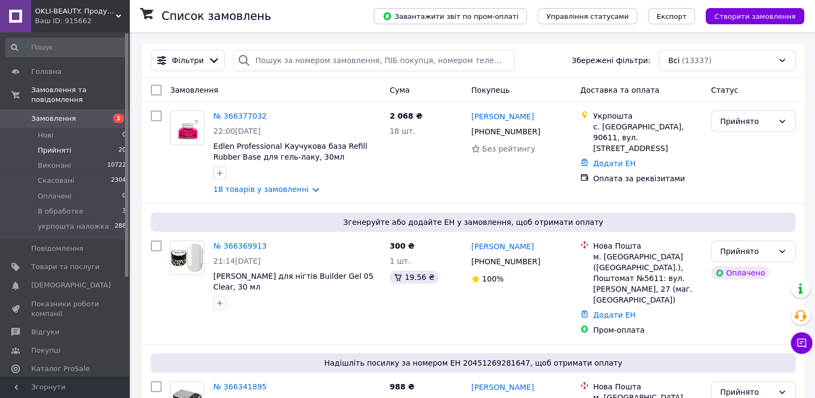
click at [72, 143] on li "Прийняті 20" at bounding box center [66, 150] width 133 height 15
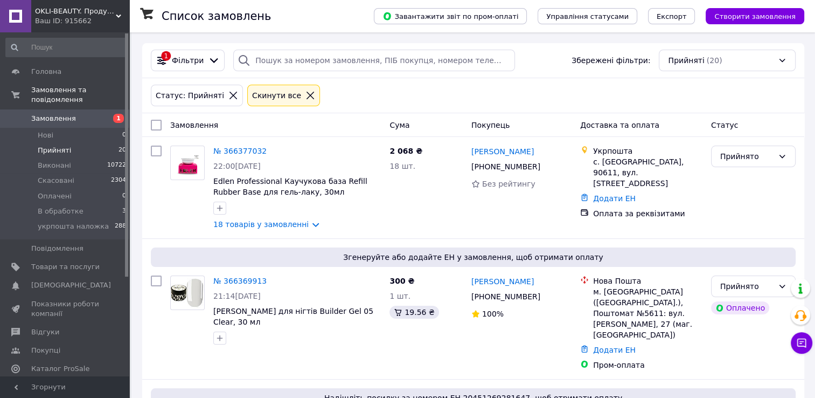
click at [47, 143] on li "Прийняті 20" at bounding box center [66, 150] width 133 height 15
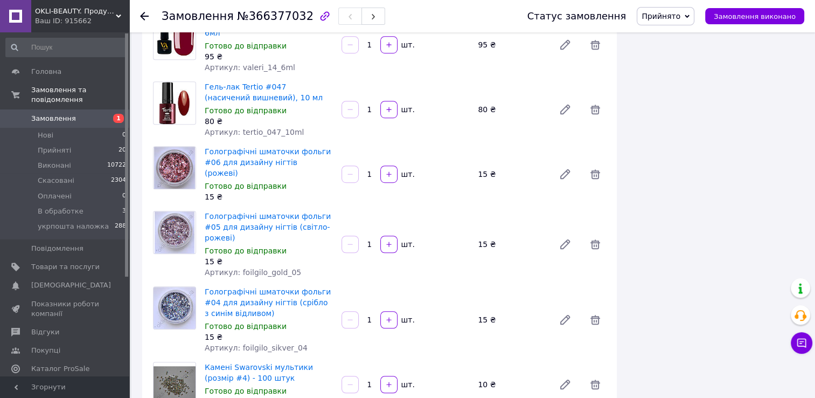
scroll to position [701, 0]
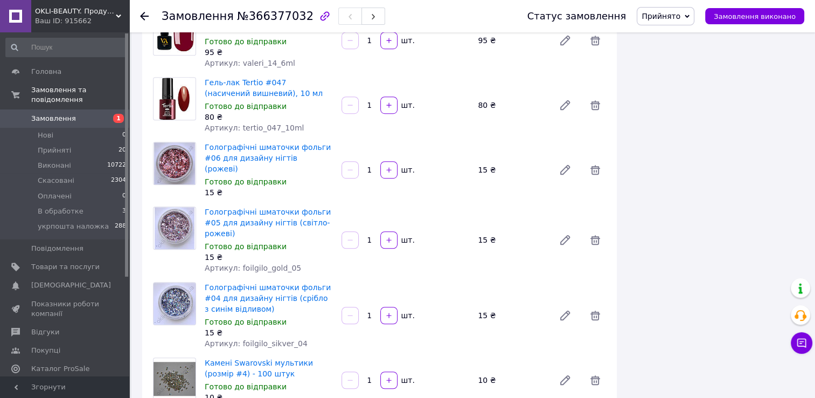
click at [61, 114] on span "Замовлення" at bounding box center [53, 119] width 45 height 10
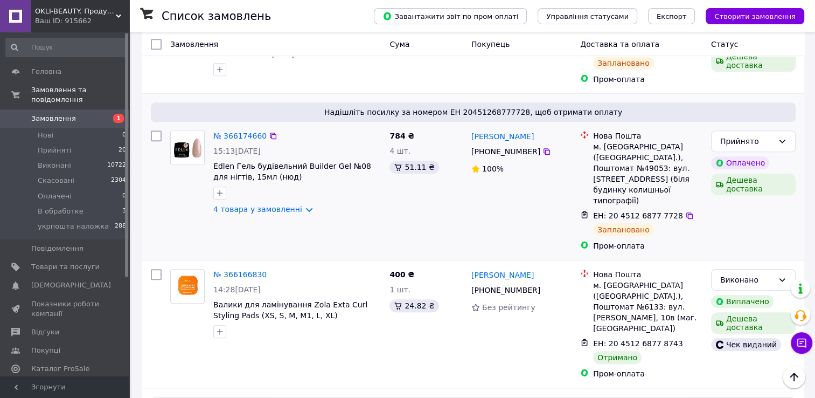
scroll to position [539, 0]
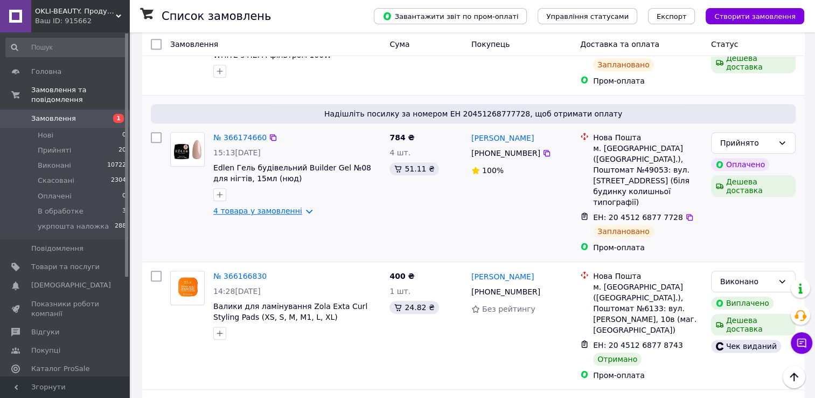
click at [281, 206] on link "4 товара у замовленні" at bounding box center [257, 210] width 89 height 9
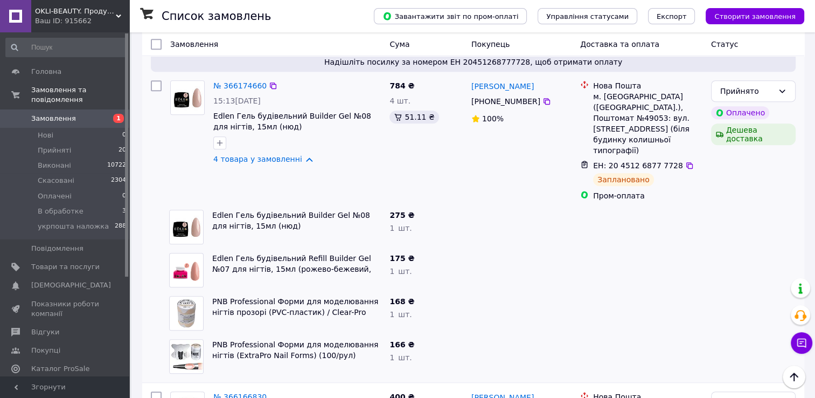
scroll to position [593, 0]
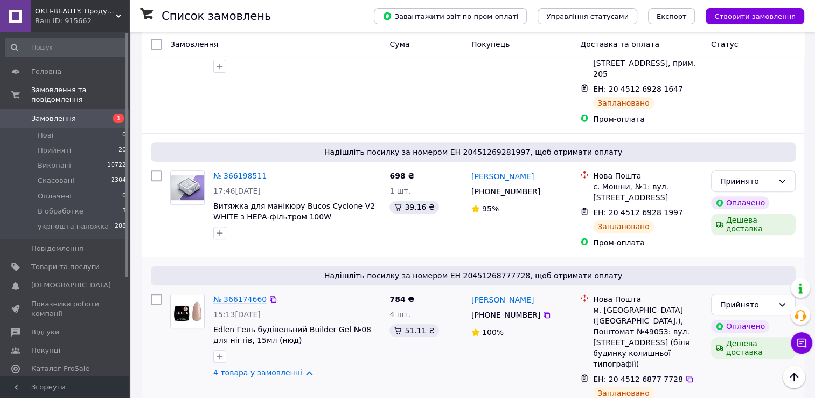
click at [231, 295] on link "№ 366174660" at bounding box center [239, 299] width 53 height 9
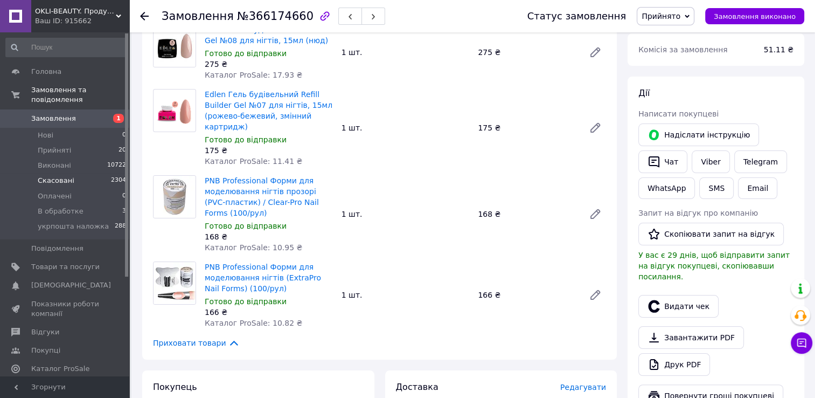
scroll to position [162, 0]
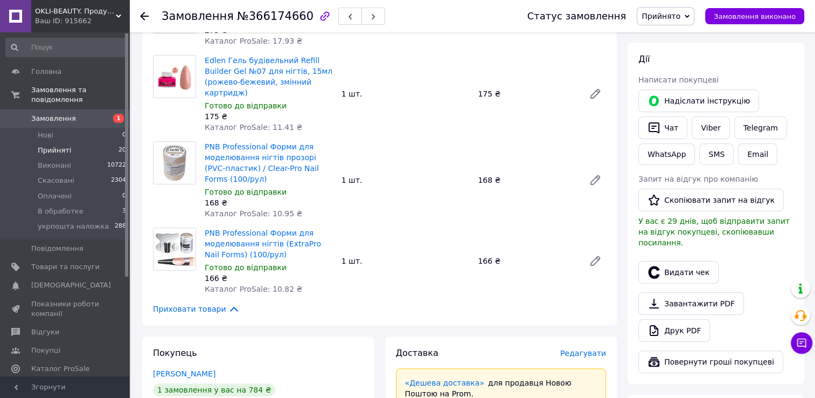
click at [70, 143] on li "Прийняті 20" at bounding box center [66, 150] width 133 height 15
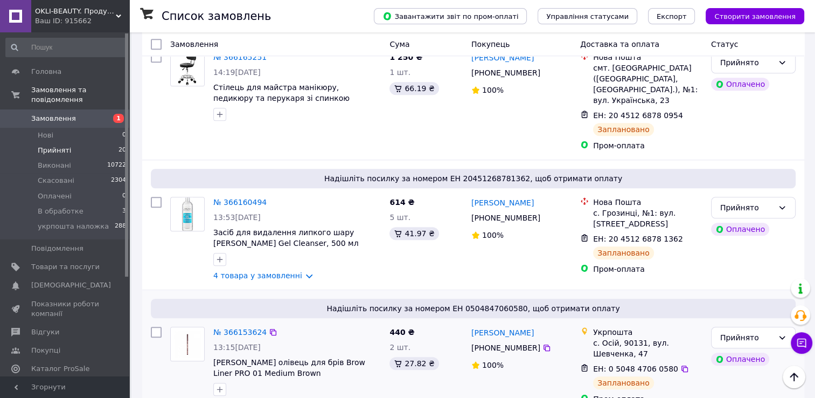
scroll to position [862, 0]
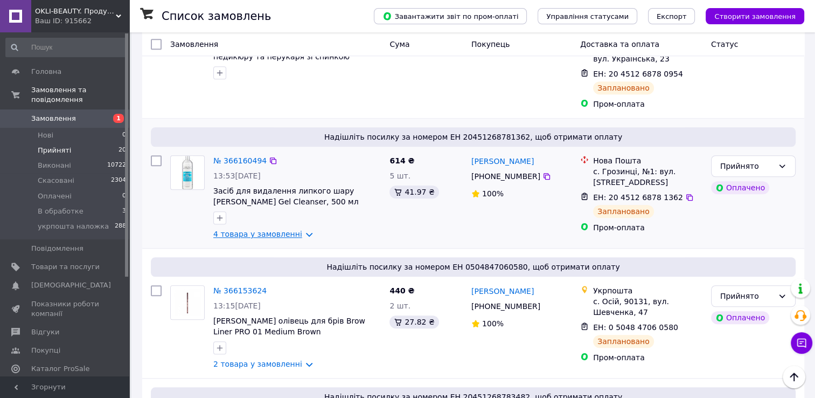
click at [267, 230] on link "4 товара у замовленні" at bounding box center [257, 234] width 89 height 9
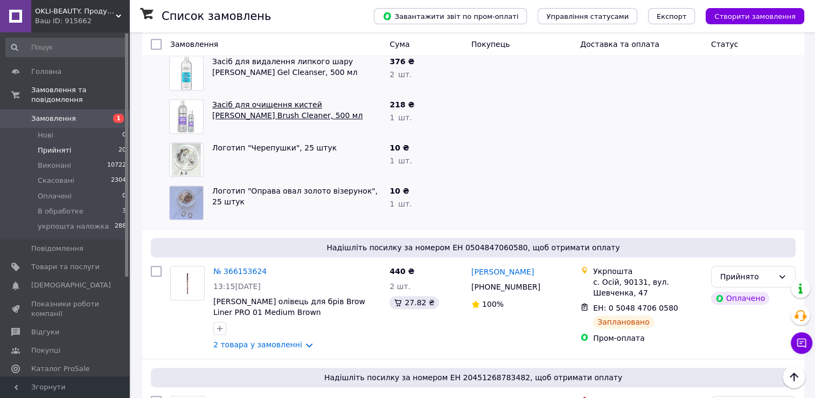
scroll to position [1078, 0]
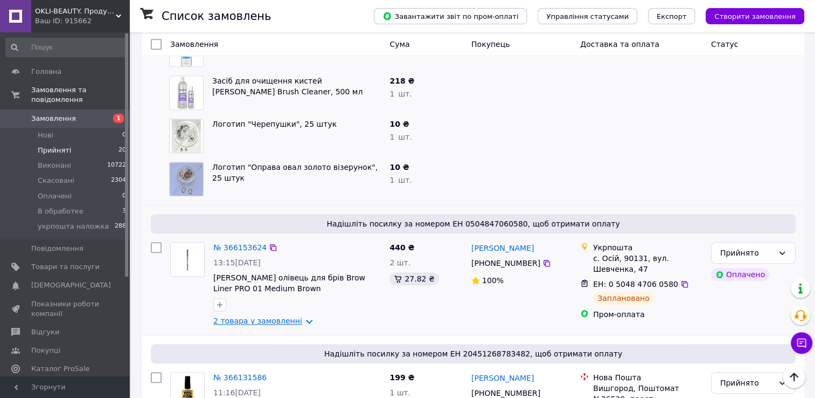
click at [268, 316] on link "2 товара у замовленні" at bounding box center [257, 320] width 89 height 9
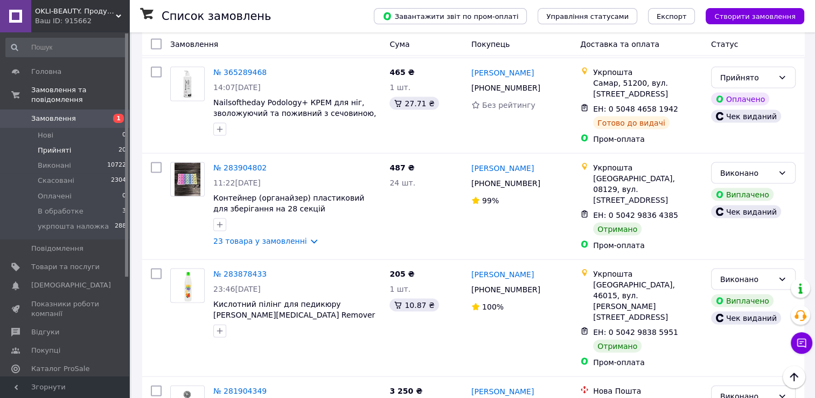
scroll to position [2210, 0]
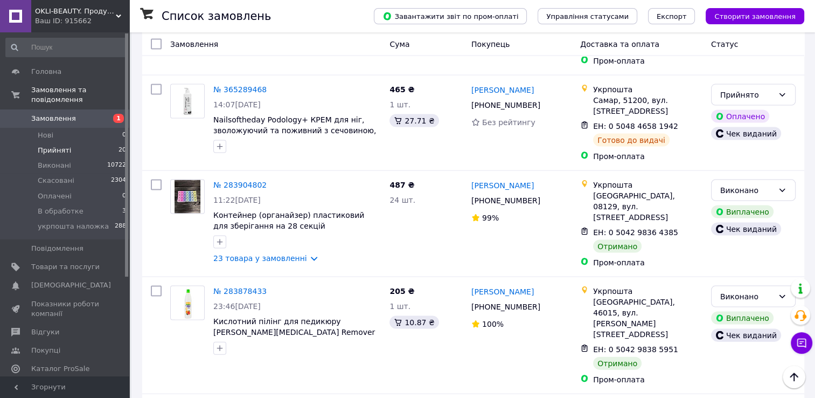
click at [54, 146] on span "Прийняті" at bounding box center [54, 151] width 33 height 10
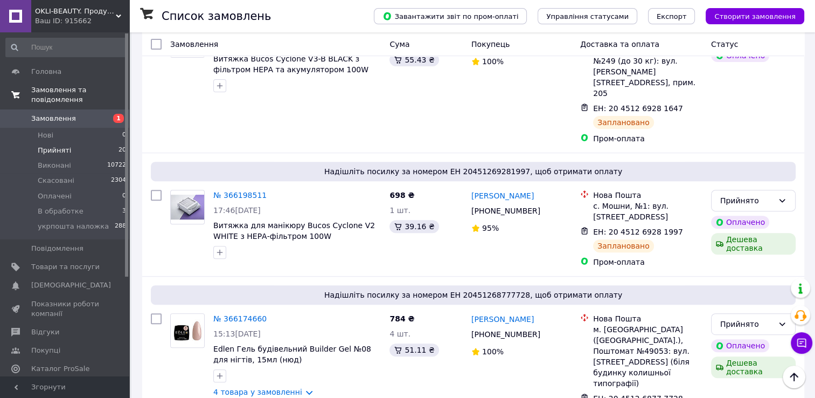
scroll to position [377, 0]
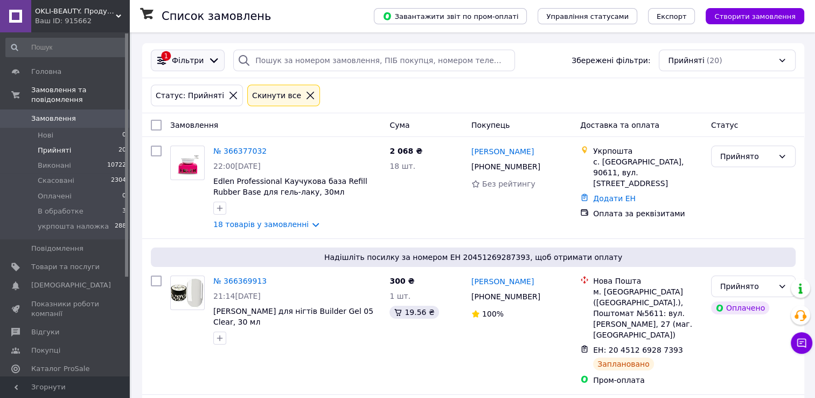
click at [185, 66] on div "1 Фільтри" at bounding box center [188, 60] width 68 height 12
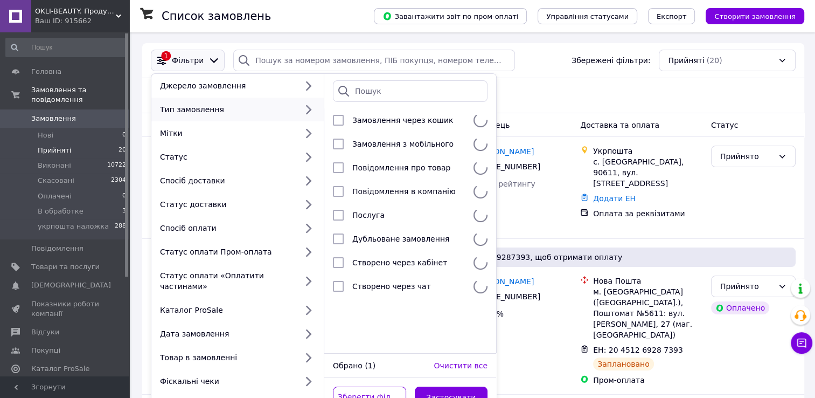
click at [352, 90] on div at bounding box center [344, 91] width 22 height 22
click at [543, 102] on div "Статус: Прийняті Cкинути все" at bounding box center [473, 95] width 649 height 26
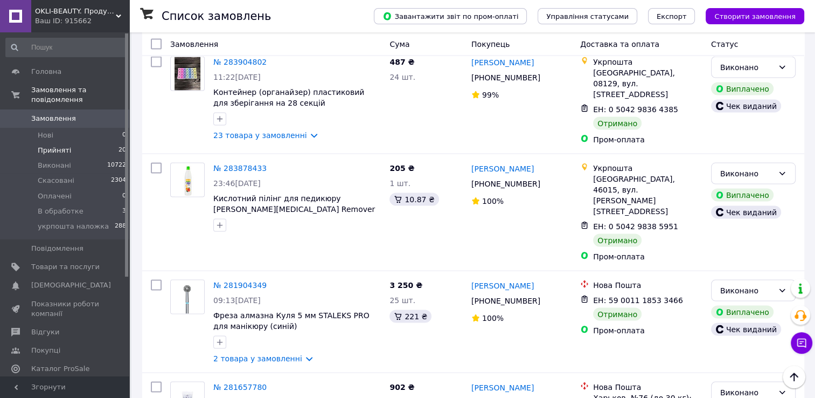
scroll to position [2102, 0]
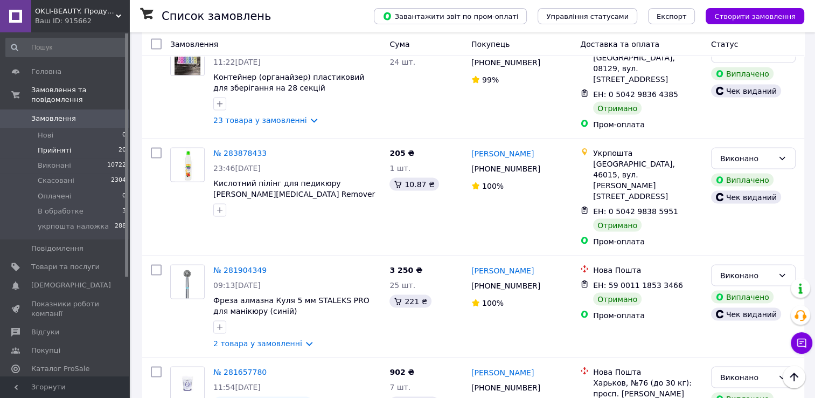
click at [55, 146] on span "Прийняті" at bounding box center [54, 151] width 33 height 10
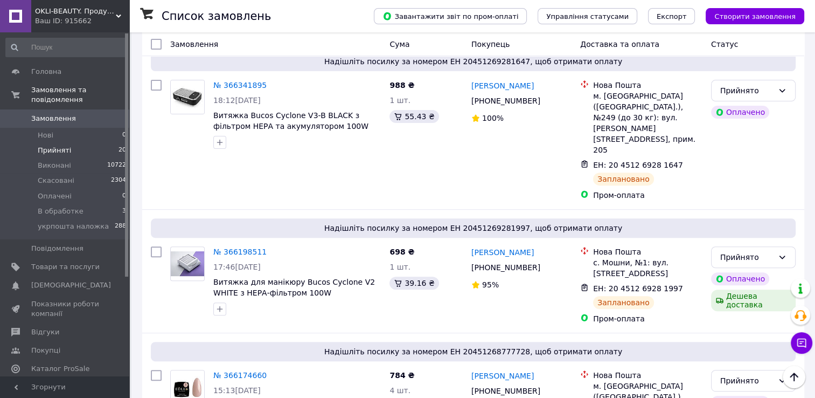
scroll to position [0, 0]
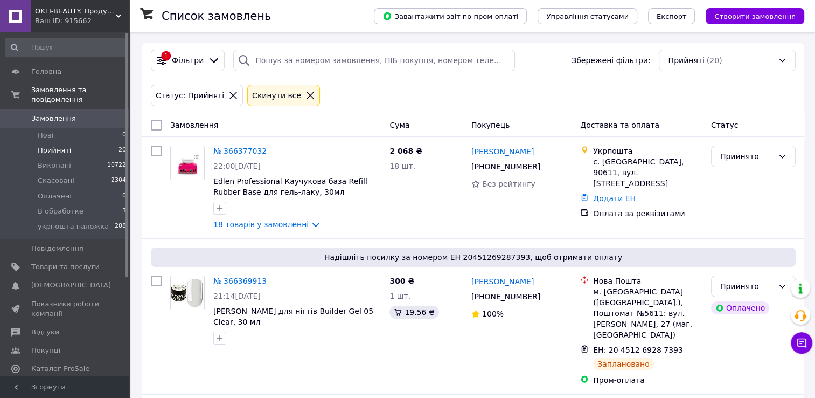
click at [78, 143] on li "Прийняті 20" at bounding box center [66, 150] width 133 height 15
click at [307, 95] on icon at bounding box center [311, 96] width 8 height 8
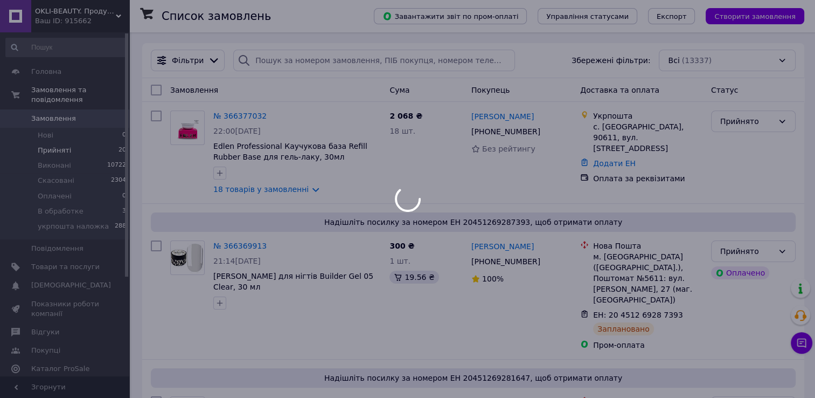
click at [58, 140] on div at bounding box center [407, 199] width 815 height 398
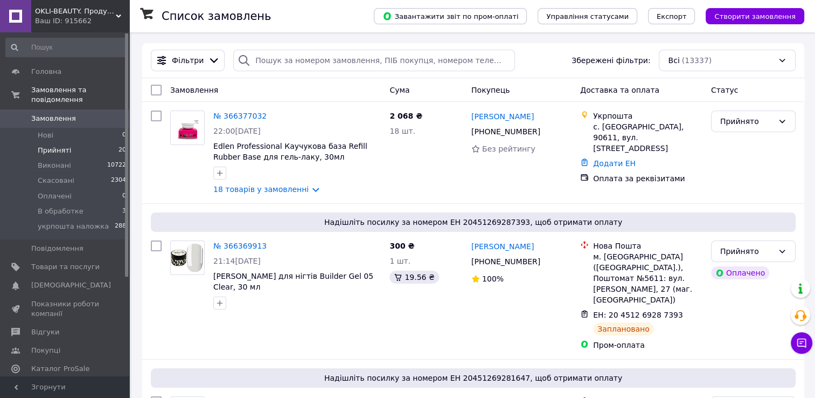
click span "Прийняті"
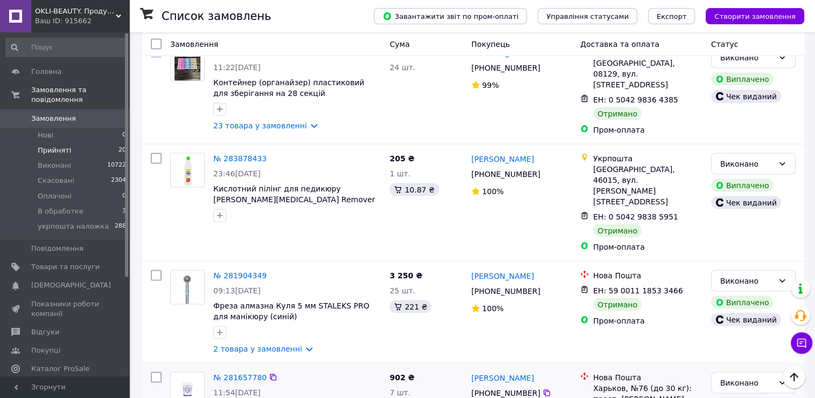
scroll to position [2102, 0]
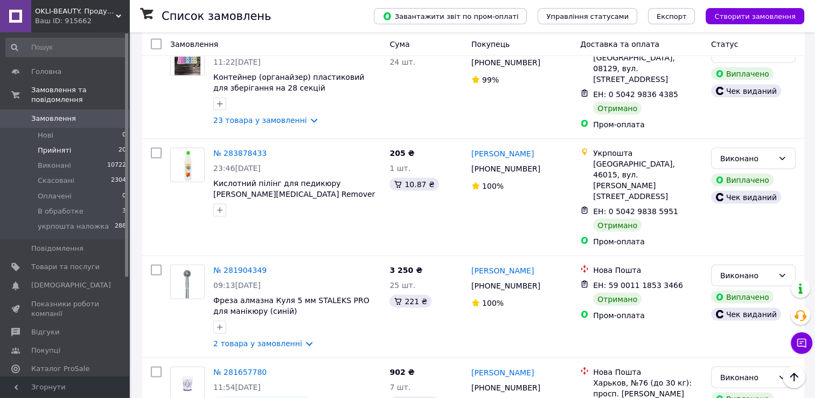
click at [71, 143] on li "Прийняті 20" at bounding box center [66, 150] width 133 height 15
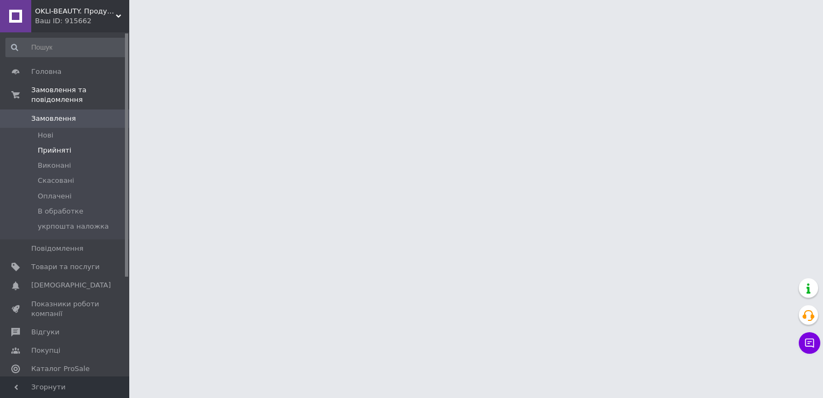
click at [78, 143] on li "Прийняті" at bounding box center [66, 150] width 133 height 15
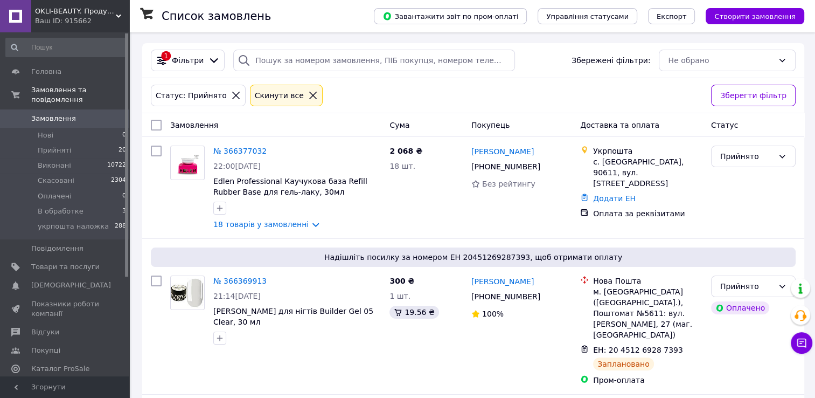
drag, startPoint x: 814, startPoint y: 50, endPoint x: 821, endPoint y: 70, distance: 21.5
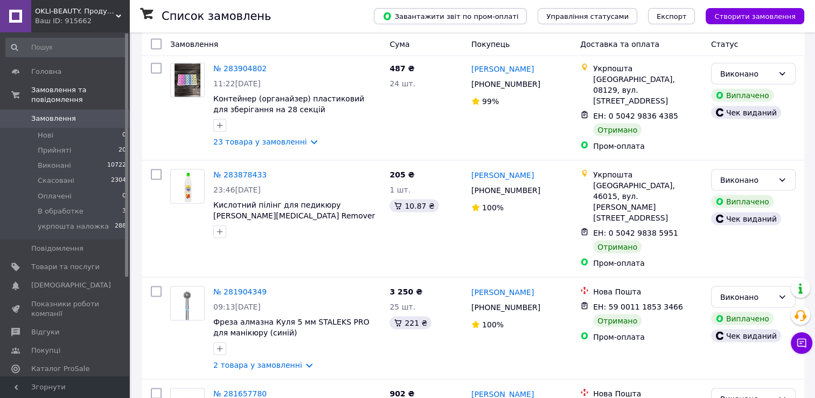
scroll to position [2102, 0]
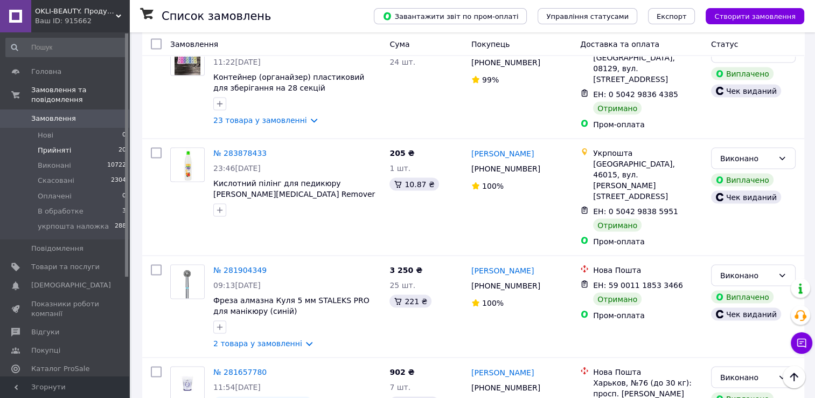
click at [54, 146] on span "Прийняті" at bounding box center [54, 151] width 33 height 10
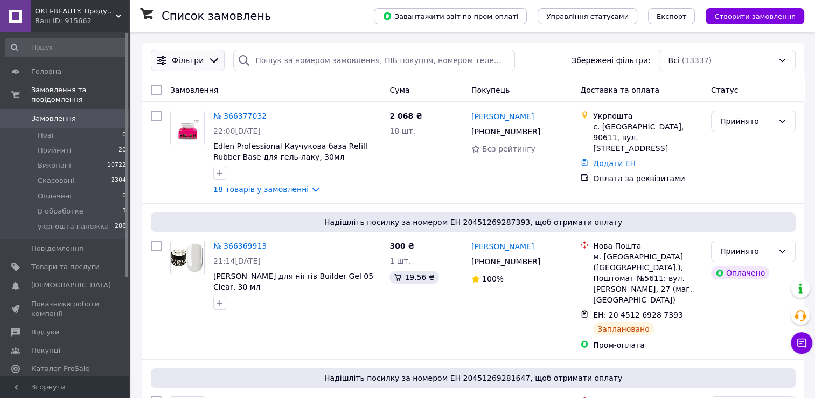
click at [199, 57] on div "Фільтри" at bounding box center [188, 60] width 36 height 11
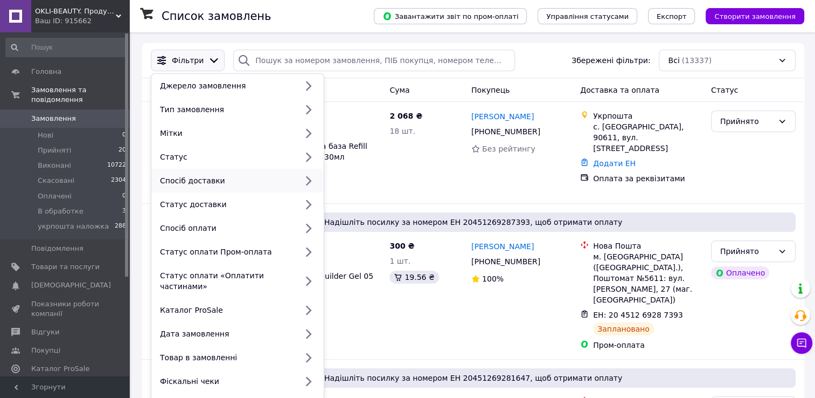
click at [214, 183] on div "Спосіб доставки" at bounding box center [226, 180] width 141 height 11
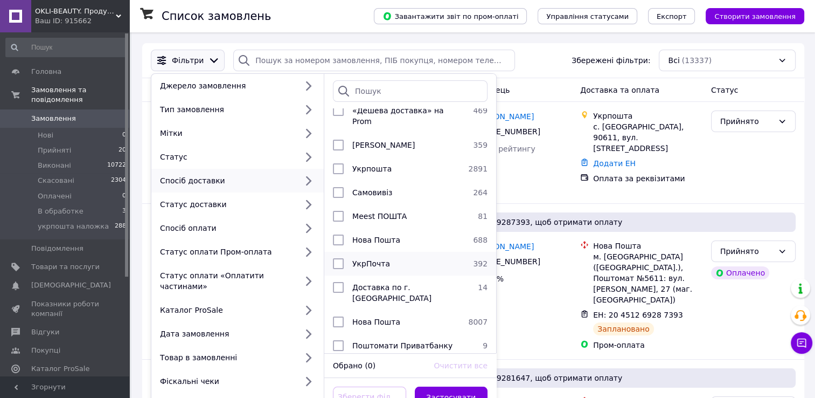
scroll to position [84, 0]
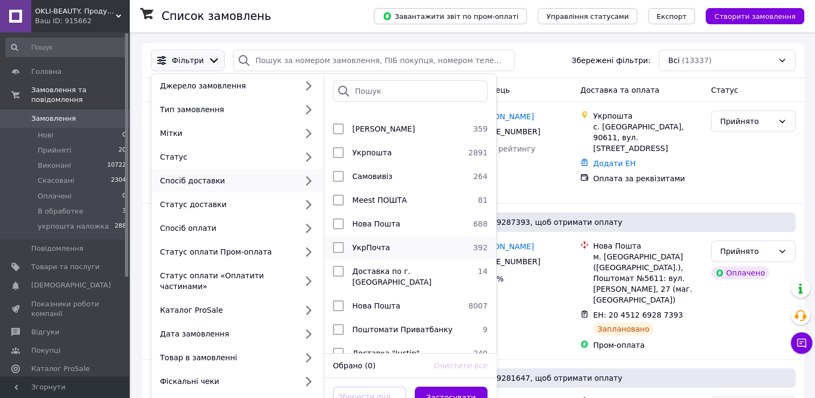
click at [386, 242] on div "УкрПочта" at bounding box center [408, 247] width 121 height 11
checkbox input "true"
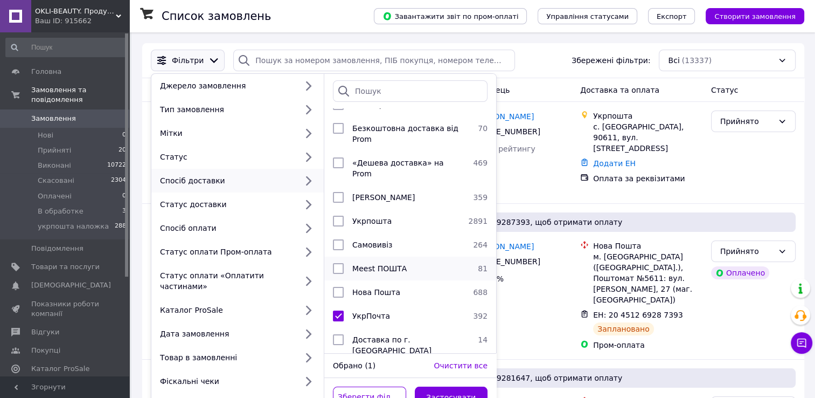
scroll to position [0, 0]
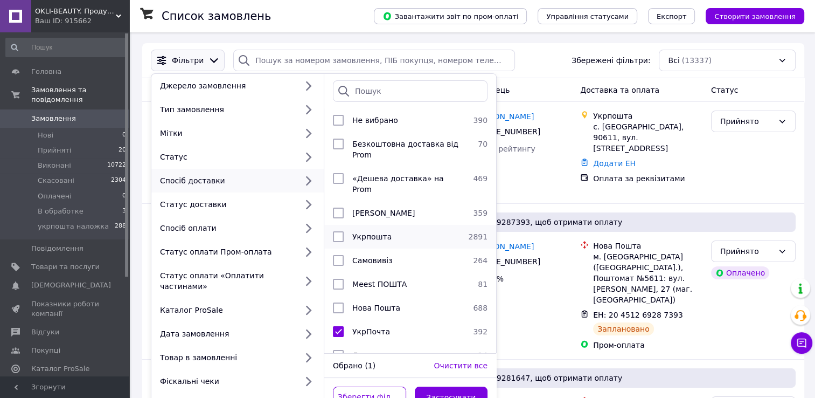
click at [348, 231] on div "Укрпошта" at bounding box center [406, 236] width 116 height 11
checkbox input "true"
click at [340, 326] on input "checkbox" at bounding box center [338, 331] width 11 height 11
checkbox input "false"
click at [474, 386] on button "Застосувати" at bounding box center [451, 397] width 73 height 22
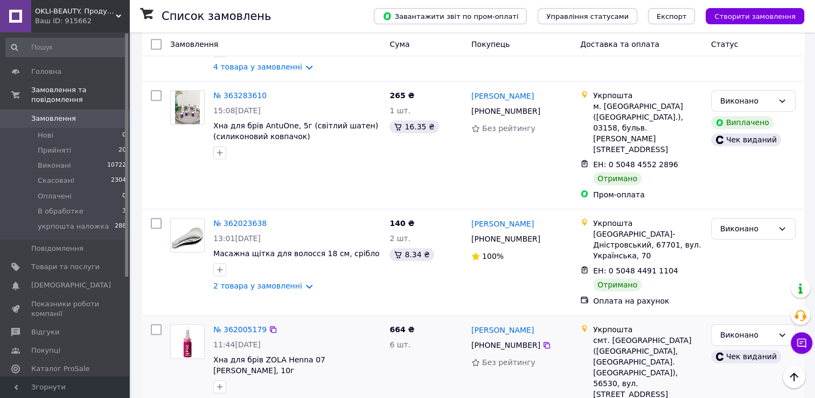
scroll to position [1159, 0]
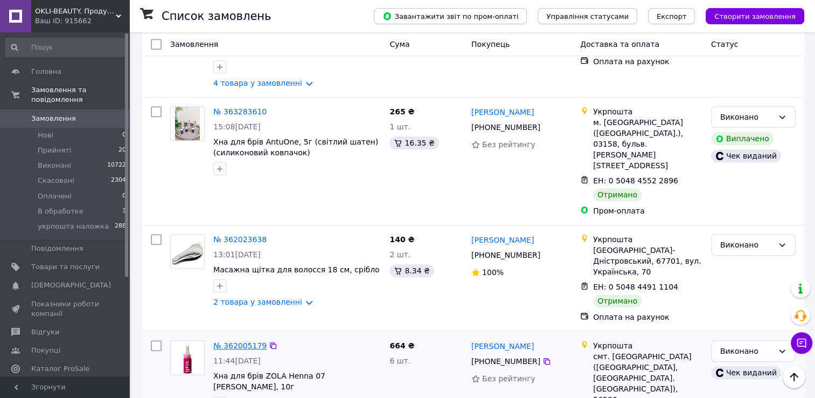
click at [230, 341] on link "№ 362005179" at bounding box center [239, 345] width 53 height 9
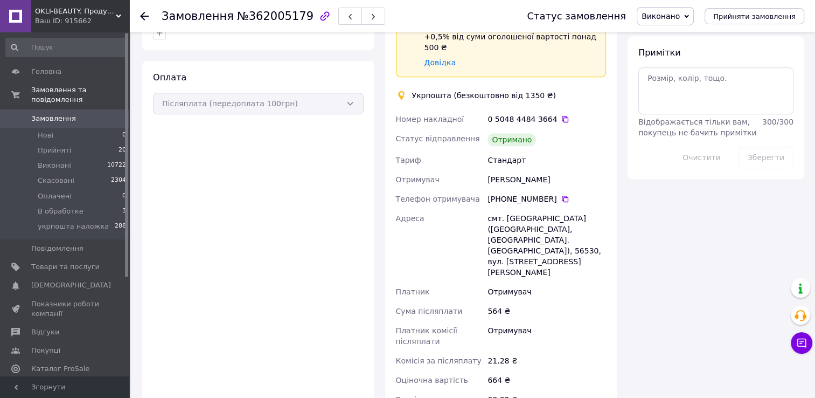
scroll to position [593, 0]
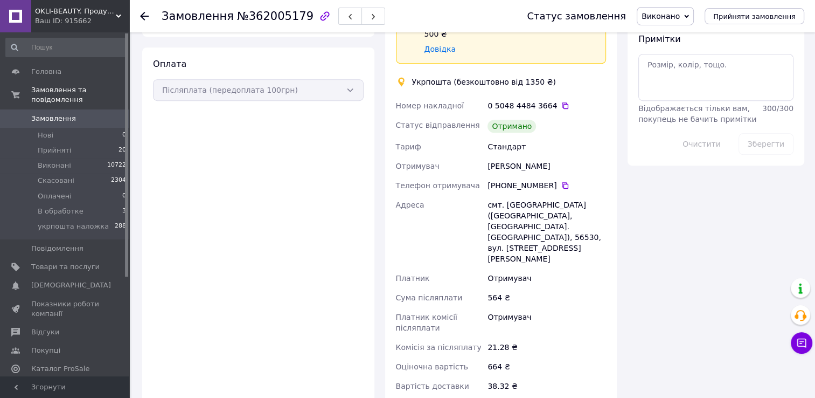
click at [85, 143] on li "Прийняті 20" at bounding box center [66, 150] width 133 height 15
